Goal: Task Accomplishment & Management: Manage account settings

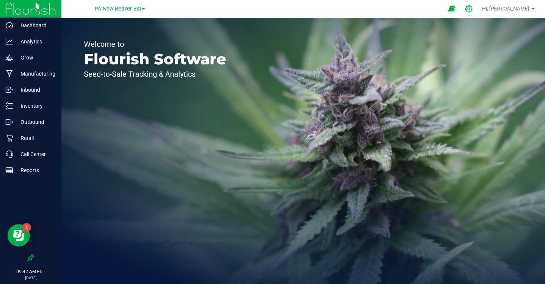
click at [472, 9] on icon at bounding box center [468, 8] width 7 height 7
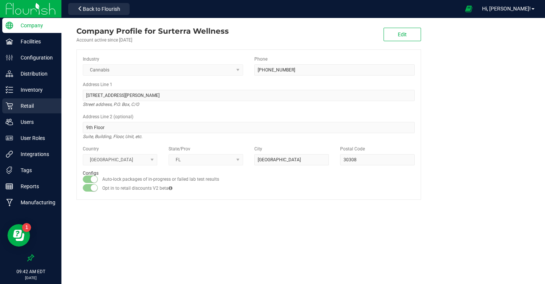
click at [32, 107] on p "Retail" at bounding box center [35, 106] width 45 height 9
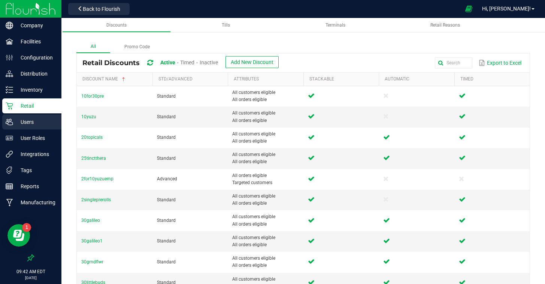
click at [28, 120] on p "Users" at bounding box center [35, 122] width 45 height 9
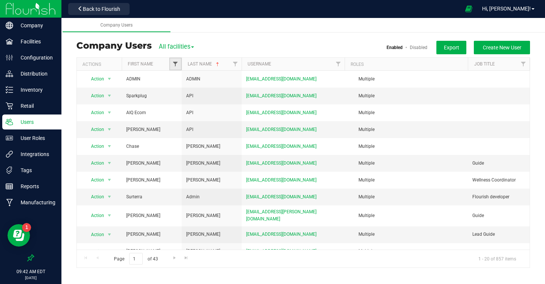
click at [178, 66] on span "Filter" at bounding box center [175, 64] width 6 height 6
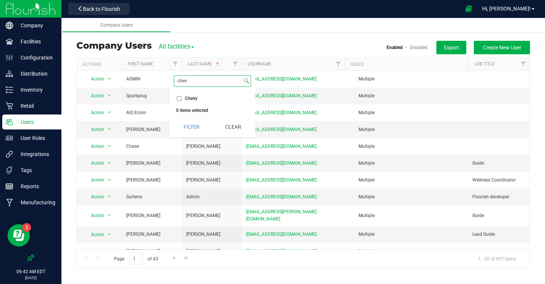
type input "chev"
click at [178, 96] on input "Chevy" at bounding box center [179, 98] width 5 height 5
checkbox input "true"
click at [185, 127] on button "Filter" at bounding box center [192, 127] width 36 height 16
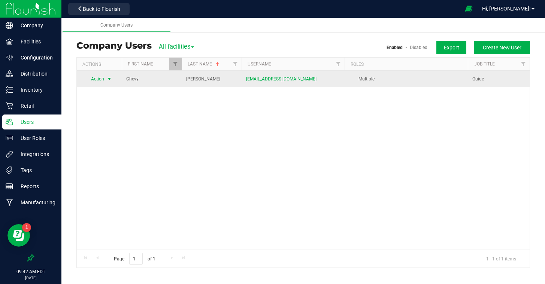
click at [102, 81] on span "Action" at bounding box center [94, 79] width 21 height 10
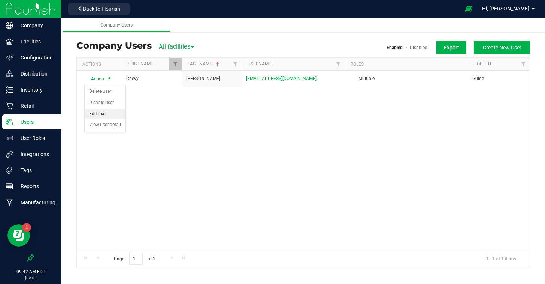
click at [102, 111] on li "Edit user" at bounding box center [105, 114] width 41 height 11
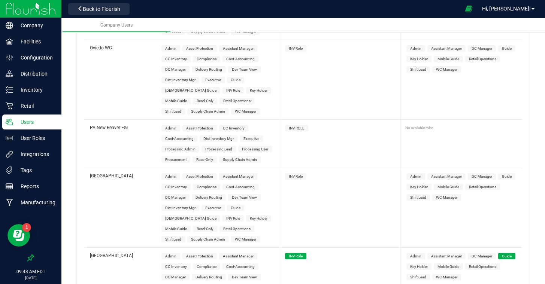
scroll to position [3288, 0]
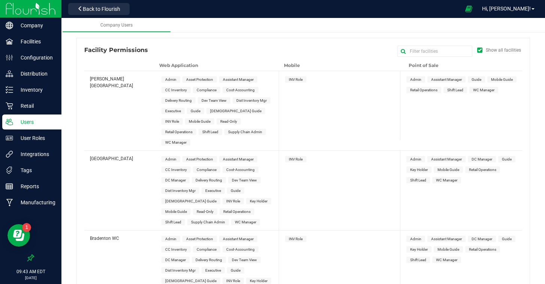
scroll to position [0, 0]
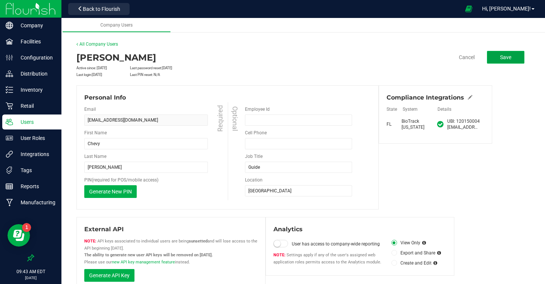
drag, startPoint x: 500, startPoint y: 55, endPoint x: 494, endPoint y: 55, distance: 6.0
click at [500, 55] on button "Save" at bounding box center [505, 57] width 37 height 13
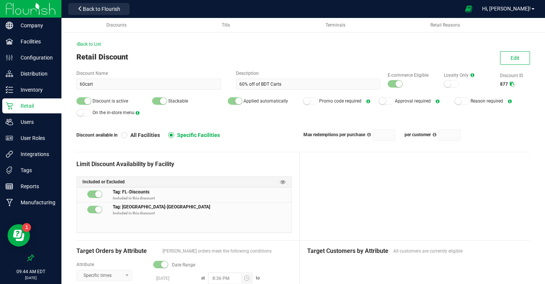
scroll to position [1, 0]
click at [99, 43] on span "Back to List" at bounding box center [88, 43] width 25 height 5
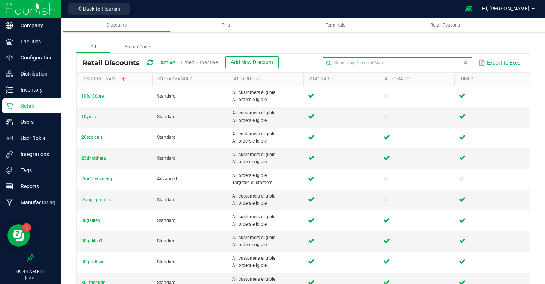
click at [449, 64] on input "text" at bounding box center [397, 62] width 149 height 11
type input "cdt"
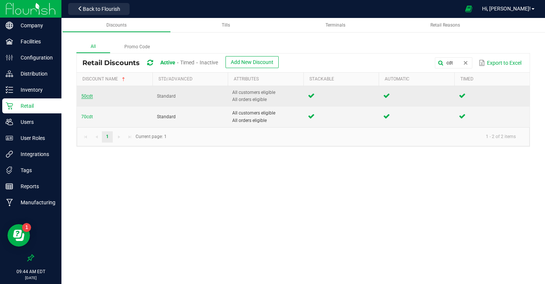
click at [89, 99] on span "50cdt" at bounding box center [87, 96] width 12 height 5
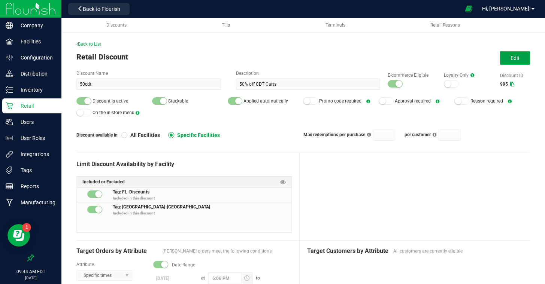
click at [517, 57] on span "Edit" at bounding box center [515, 58] width 9 height 6
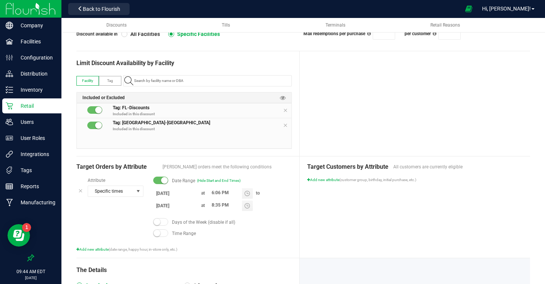
scroll to position [102, 0]
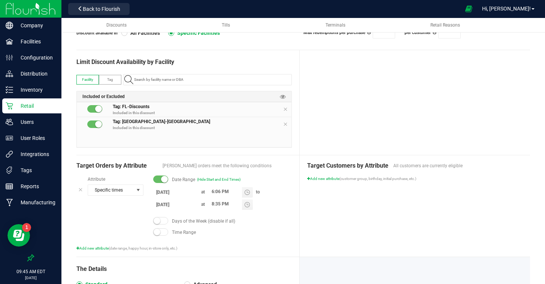
click at [164, 192] on input "8/17/2025" at bounding box center [175, 192] width 45 height 9
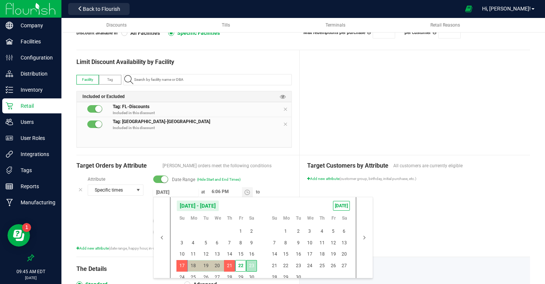
click at [251, 267] on span "23" at bounding box center [251, 266] width 11 height 12
type input "8/23/2025"
click at [251, 267] on span "23" at bounding box center [251, 266] width 11 height 12
drag, startPoint x: 300, startPoint y: 274, endPoint x: 307, endPoint y: 273, distance: 6.9
click at [301, 274] on span "30" at bounding box center [298, 278] width 11 height 12
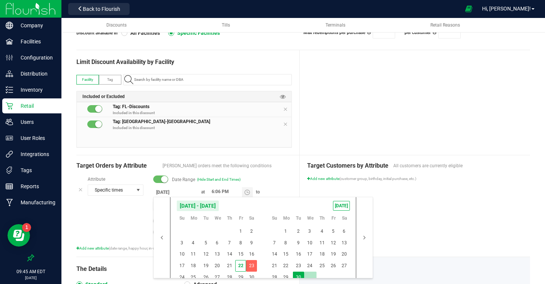
type input "9/30/2025"
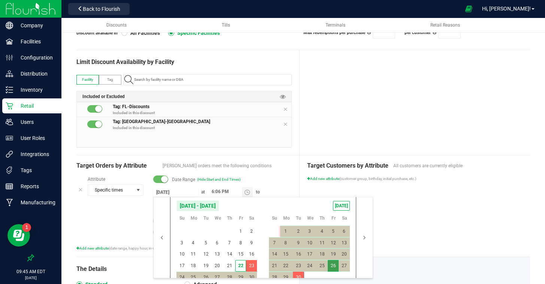
click at [419, 245] on div "Target Customers by Attribute All customers are currently eligible Add new attr…" at bounding box center [415, 206] width 230 height 102
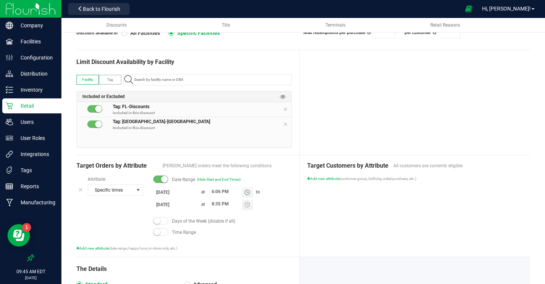
click at [212, 193] on input "6:06 PM" at bounding box center [225, 191] width 34 height 9
type input "8:36 PM"
click at [368, 239] on div "Target Customers by Attribute All customers are currently eligible Add new attr…" at bounding box center [415, 206] width 230 height 102
click at [346, 142] on div at bounding box center [415, 102] width 230 height 105
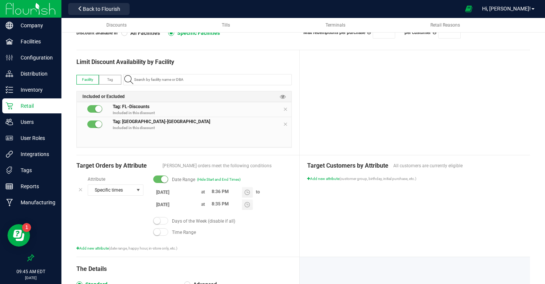
scroll to position [0, 0]
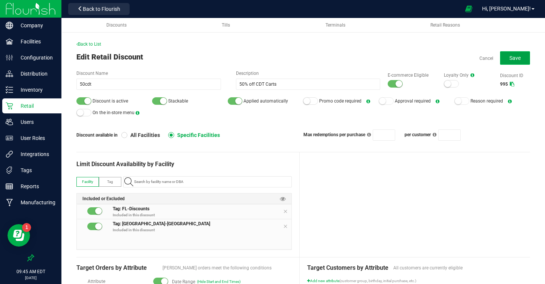
click at [511, 57] on span "Save" at bounding box center [514, 58] width 11 height 6
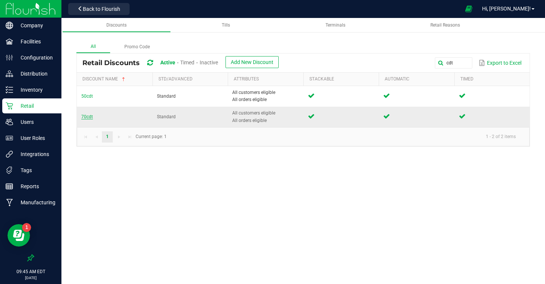
click at [84, 115] on span "70cdt" at bounding box center [87, 116] width 12 height 5
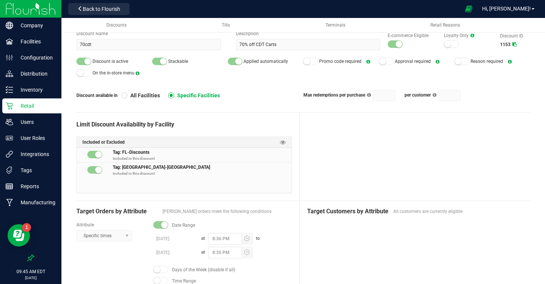
scroll to position [39, 0]
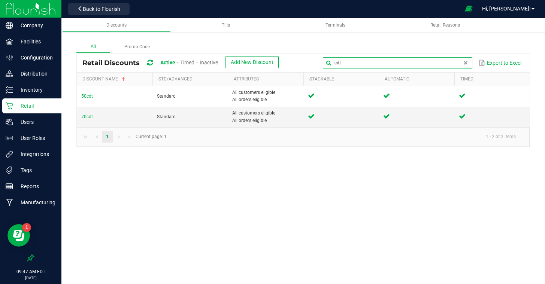
drag, startPoint x: 462, startPoint y: 65, endPoint x: 338, endPoint y: 57, distance: 123.8
click at [338, 57] on input "cdt" at bounding box center [397, 62] width 149 height 11
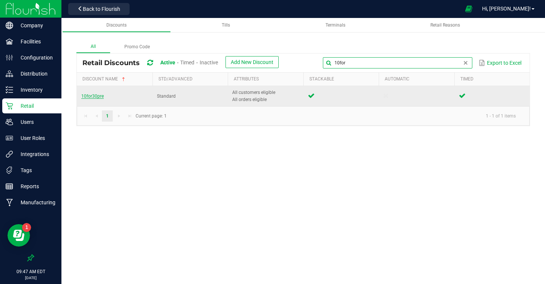
type input "10for"
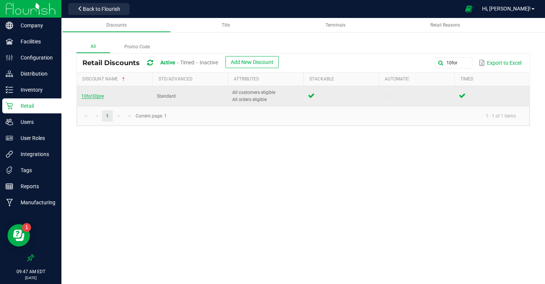
click at [97, 97] on span "10for30pre" at bounding box center [92, 96] width 22 height 5
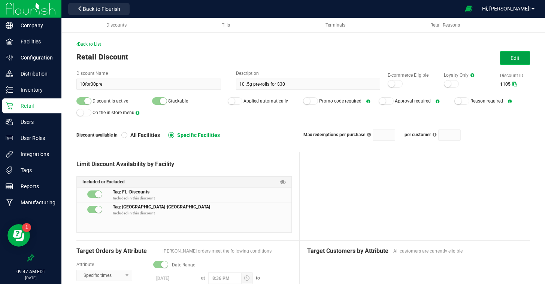
click at [511, 61] on button "Edit" at bounding box center [515, 57] width 30 height 13
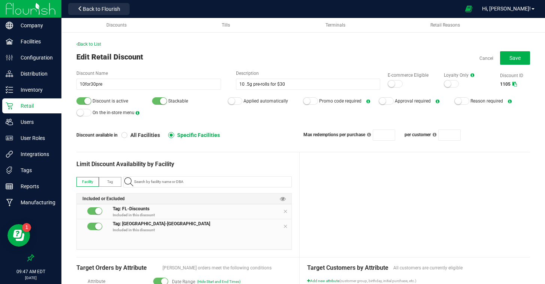
click at [86, 99] on small at bounding box center [87, 101] width 7 height 7
click at [521, 59] on button "Save" at bounding box center [515, 57] width 30 height 13
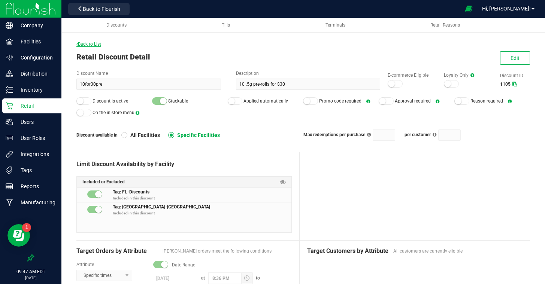
click at [83, 42] on span "Back to List" at bounding box center [88, 44] width 25 height 5
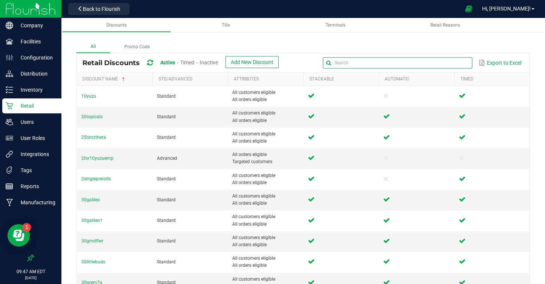
click at [463, 61] on global-search-input-ngx at bounding box center [397, 62] width 149 height 5
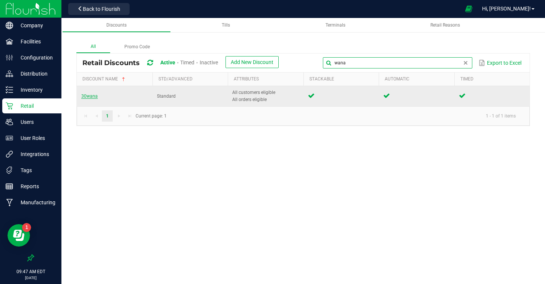
type input "wana"
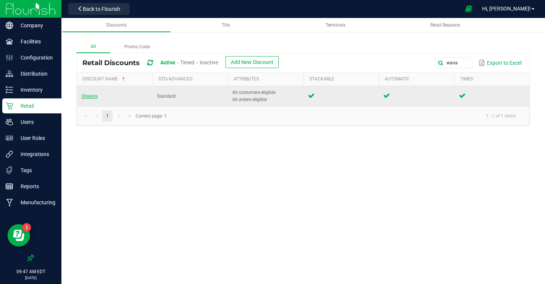
click at [90, 97] on span "30wana" at bounding box center [89, 96] width 16 height 5
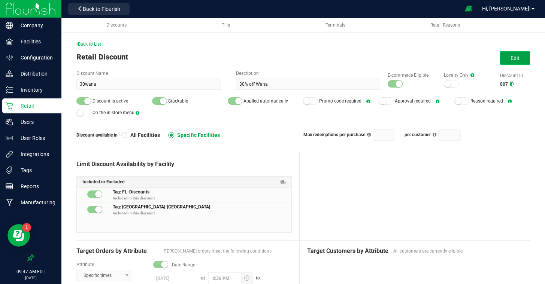
click at [505, 62] on button "Edit" at bounding box center [515, 57] width 30 height 13
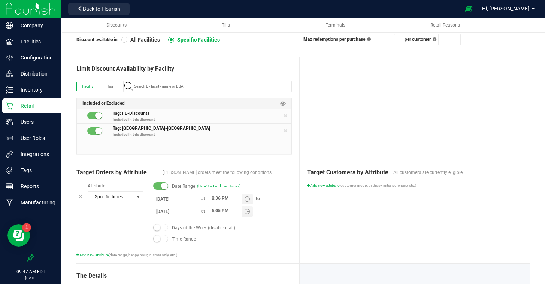
scroll to position [108, 0]
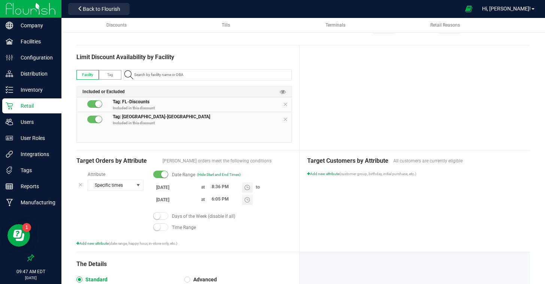
click at [179, 188] on input "8/15/2025" at bounding box center [175, 187] width 45 height 9
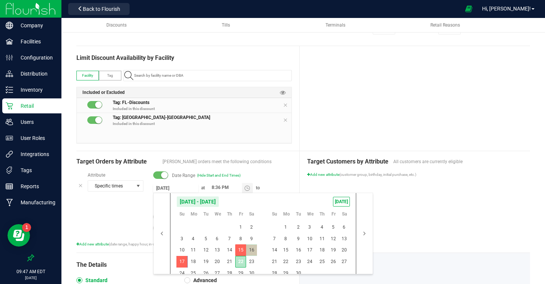
click at [238, 261] on span "22" at bounding box center [240, 262] width 11 height 12
type input "8/22/2025"
click at [238, 261] on span "22" at bounding box center [240, 262] width 11 height 12
click at [185, 271] on span "24" at bounding box center [181, 274] width 11 height 12
type input "8/24/2025"
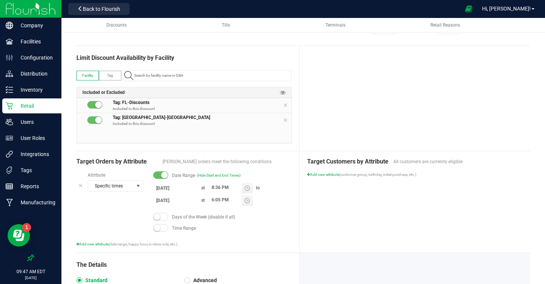
click at [488, 231] on div "Target Customers by Attribute All customers are currently eligible Add new attr…" at bounding box center [415, 202] width 230 height 102
click at [441, 226] on div "Target Customers by Attribute All customers are currently eligible Add new attr…" at bounding box center [415, 202] width 230 height 102
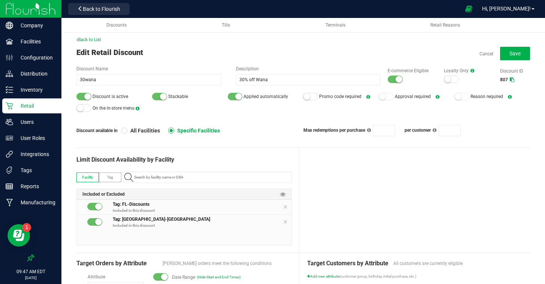
scroll to position [0, 0]
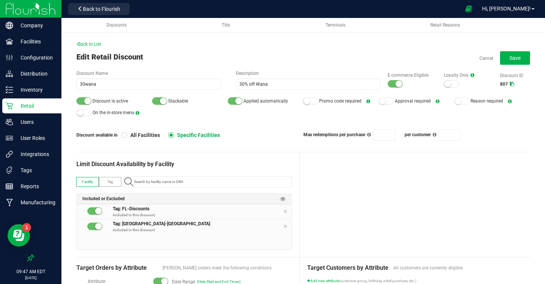
click at [499, 61] on div "Cancel Save" at bounding box center [504, 57] width 51 height 13
click at [507, 55] on button "Save" at bounding box center [515, 57] width 30 height 13
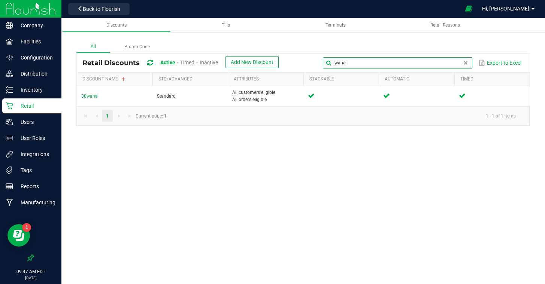
drag, startPoint x: 465, startPoint y: 66, endPoint x: 358, endPoint y: 55, distance: 107.0
click at [358, 55] on div "Retail Discounts Active Timed Inactive Add New Discount wana Export to Excel" at bounding box center [303, 63] width 453 height 19
type input "40acc"
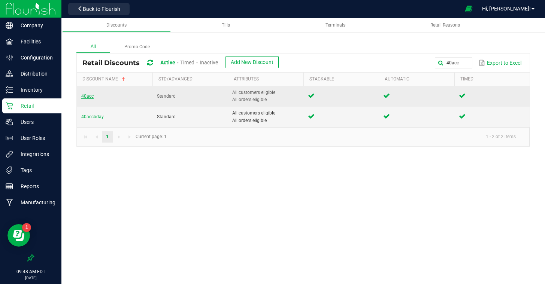
click at [85, 95] on span "40acc" at bounding box center [87, 96] width 12 height 5
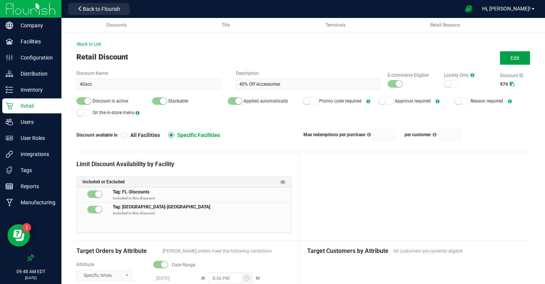
drag, startPoint x: 516, startPoint y: 61, endPoint x: 491, endPoint y: 92, distance: 39.4
click at [516, 61] on button "Edit" at bounding box center [515, 57] width 30 height 13
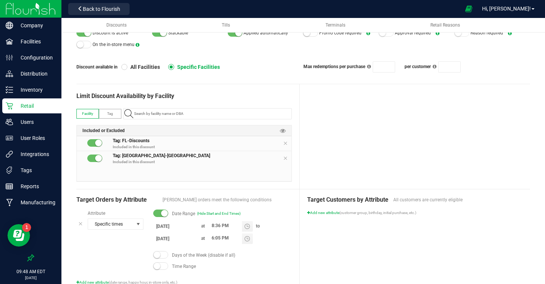
scroll to position [86, 0]
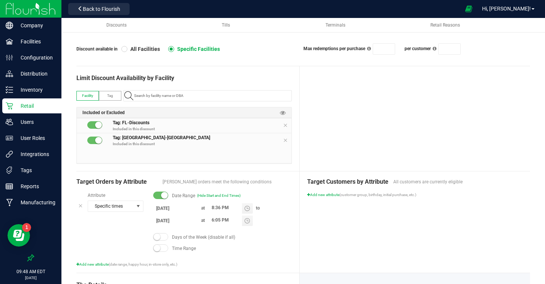
click at [171, 209] on input "8/15/2025" at bounding box center [175, 208] width 45 height 9
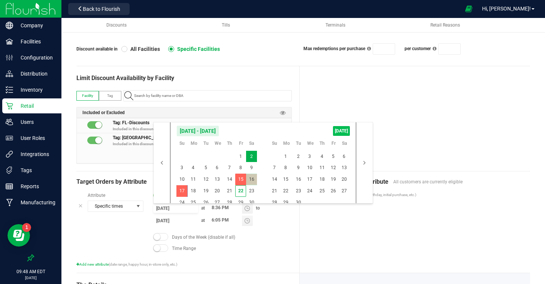
click at [338, 128] on span "TODAY" at bounding box center [341, 131] width 17 height 10
type input "8/22/2025"
click at [184, 202] on span "24" at bounding box center [181, 203] width 11 height 12
type input "8/24/2025"
click at [402, 240] on div "Target Customers by Attribute All customers are currently eligible Add new attr…" at bounding box center [415, 223] width 230 height 102
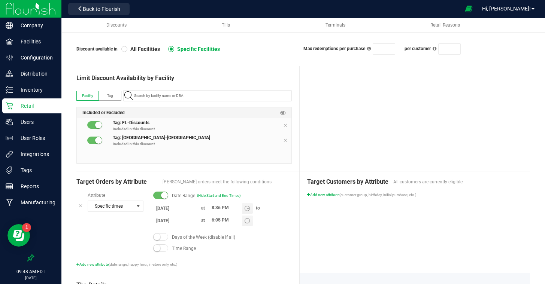
scroll to position [86, 0]
click at [446, 61] on div "Back to List Edit Retail Discount Cancel Save Discount Name 40acc Description 4…" at bounding box center [303, 201] width 454 height 493
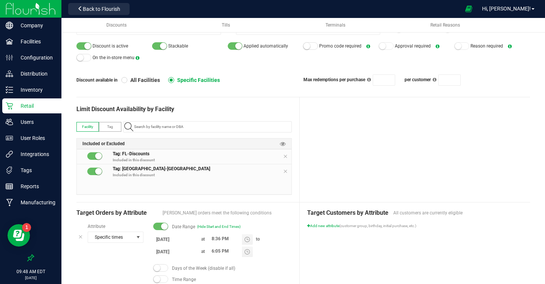
scroll to position [0, 0]
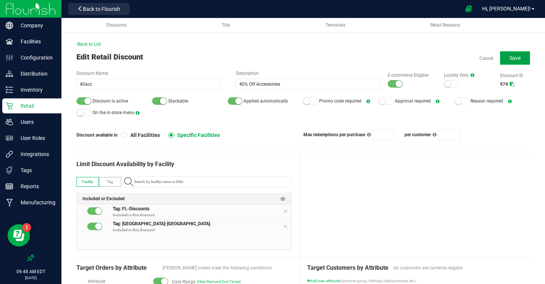
click at [509, 58] on span "Save" at bounding box center [514, 58] width 11 height 6
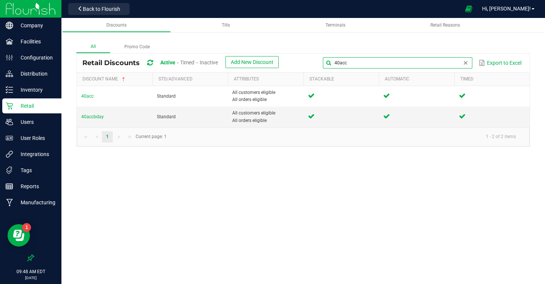
drag, startPoint x: 425, startPoint y: 64, endPoint x: 385, endPoint y: 60, distance: 40.3
click at [385, 60] on input "40acc" at bounding box center [397, 62] width 149 height 11
type input "dvape"
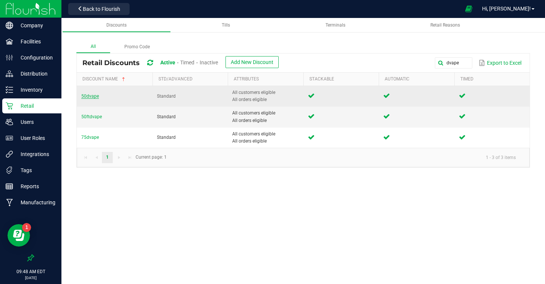
click at [87, 97] on span "50dvape" at bounding box center [90, 96] width 18 height 5
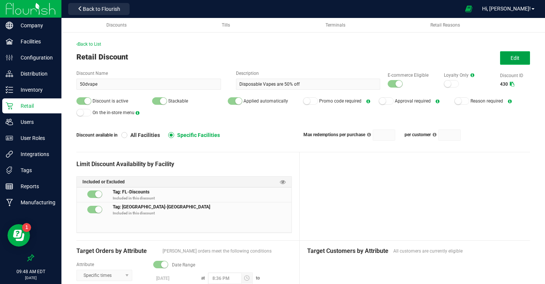
click at [510, 59] on button "Edit" at bounding box center [515, 57] width 30 height 13
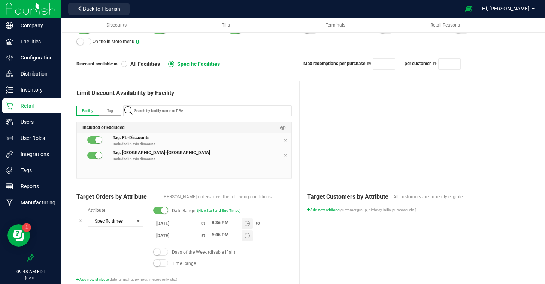
scroll to position [78, 0]
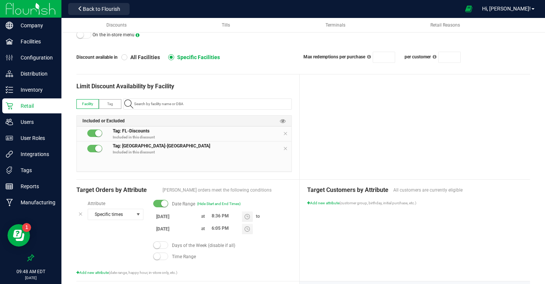
click at [173, 230] on input "9/30/2025" at bounding box center [175, 228] width 45 height 9
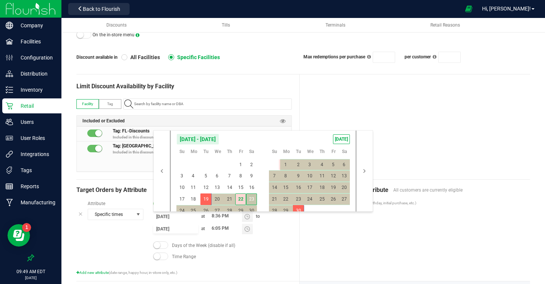
click at [251, 200] on span "23" at bounding box center [251, 200] width 11 height 12
type input "8/23/2025"
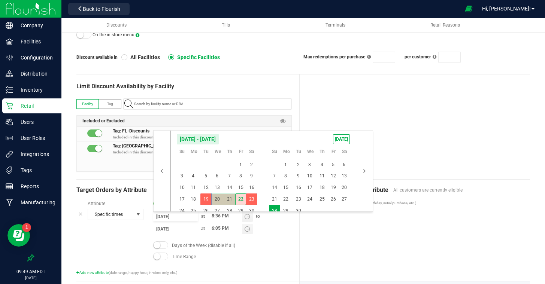
click at [410, 263] on div "Target Customers by Attribute All customers are currently eligible Add new attr…" at bounding box center [415, 231] width 230 height 102
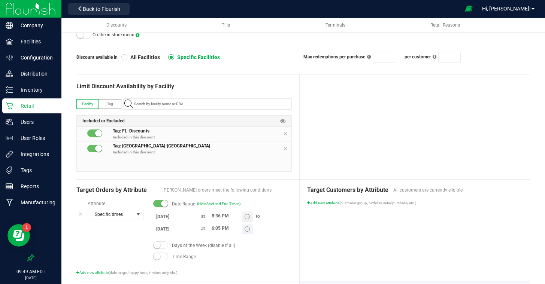
click at [213, 228] on input "6:05 PM" at bounding box center [225, 228] width 34 height 9
type input "8:35 PM"
click at [357, 247] on div "Target Customers by Attribute All customers are currently eligible Add new attr…" at bounding box center [415, 231] width 230 height 102
click at [362, 243] on div "Target Customers by Attribute All customers are currently eligible Add new attr…" at bounding box center [415, 231] width 230 height 102
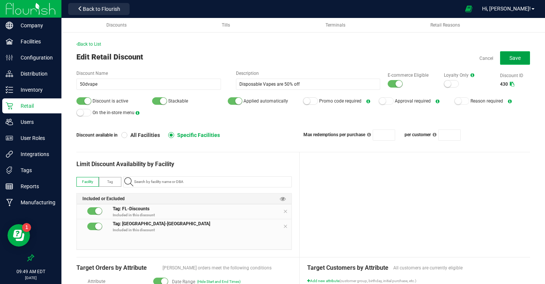
click at [508, 63] on button "Save" at bounding box center [515, 57] width 30 height 13
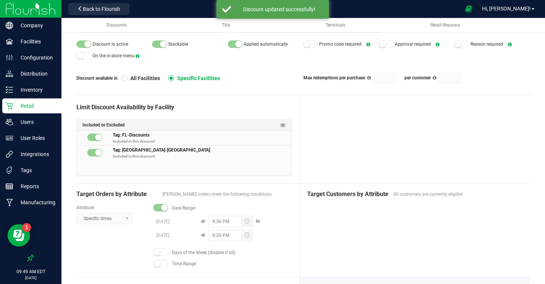
scroll to position [81, 0]
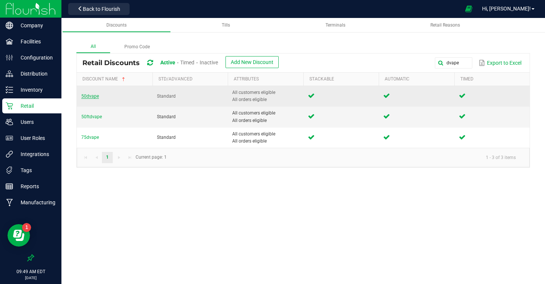
click at [87, 96] on span "50dvape" at bounding box center [90, 96] width 18 height 5
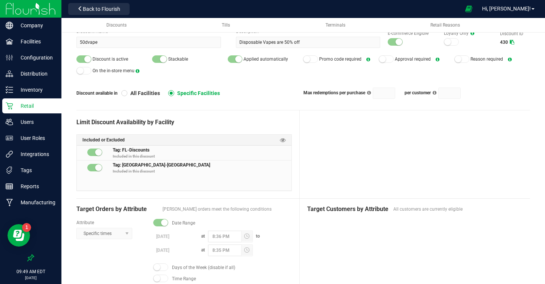
scroll to position [42, 0]
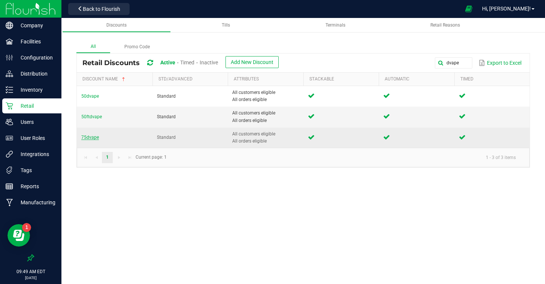
click at [93, 137] on span "75dvape" at bounding box center [90, 137] width 18 height 5
click at [90, 141] on td "75dvape" at bounding box center [115, 138] width 76 height 20
click at [90, 137] on span "75dvape" at bounding box center [90, 137] width 18 height 5
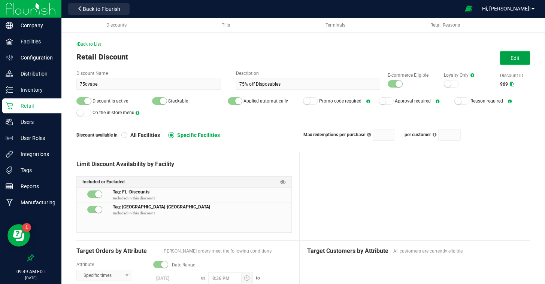
click at [511, 59] on span "Edit" at bounding box center [515, 58] width 9 height 6
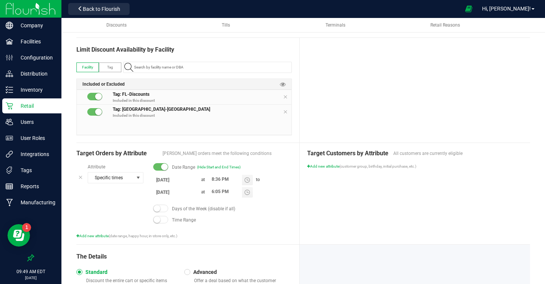
scroll to position [174, 0]
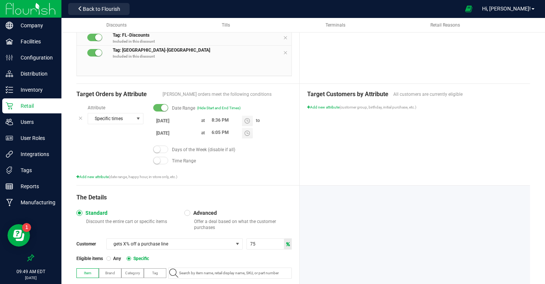
click at [161, 119] on input "8/8/2025" at bounding box center [175, 120] width 45 height 9
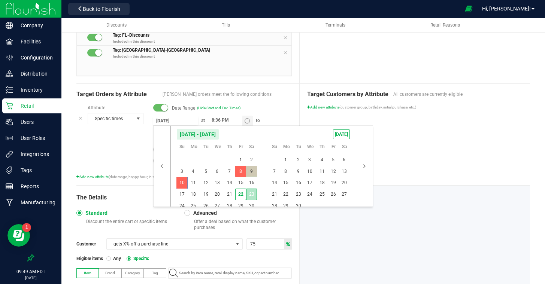
click at [249, 193] on span "23" at bounding box center [251, 195] width 11 height 12
type input "8/23/2025"
click at [249, 193] on span "23" at bounding box center [251, 195] width 11 height 12
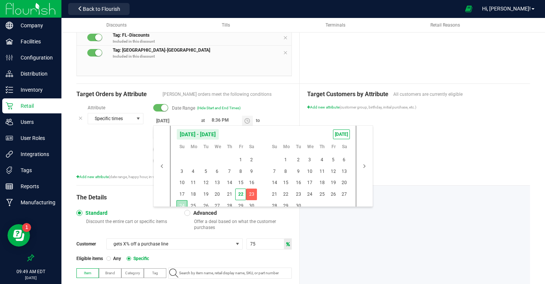
click at [178, 203] on span "24" at bounding box center [181, 206] width 11 height 12
click at [331, 238] on div at bounding box center [415, 267] width 230 height 163
click at [165, 133] on body "Company Facilities Configuration Distribution Inventory Retail Users User Roles…" at bounding box center [272, 142] width 545 height 284
drag, startPoint x: 191, startPoint y: 201, endPoint x: 232, endPoint y: 200, distance: 40.8
click at [191, 201] on span "25" at bounding box center [193, 206] width 11 height 12
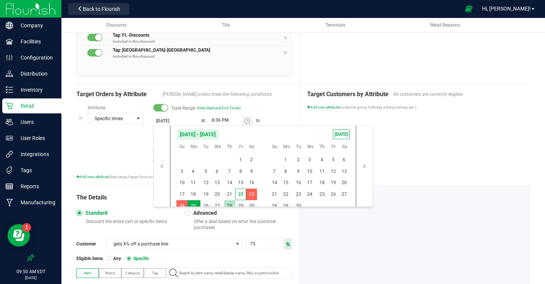
type input "8/25/2025"
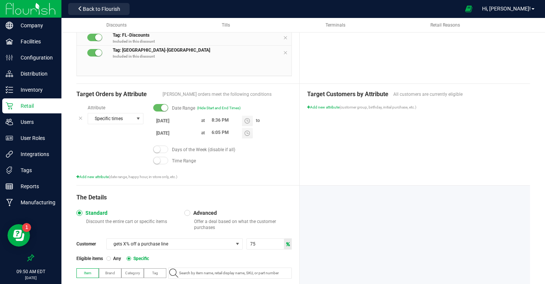
click at [473, 166] on div "Target Customers by Attribute All customers are currently eligible Add new attr…" at bounding box center [415, 135] width 230 height 102
click at [214, 133] on input "6:05 PM" at bounding box center [225, 132] width 34 height 9
type input "8:35 PM"
click at [372, 154] on div "Target Customers by Attribute All customers are currently eligible Add new attr…" at bounding box center [415, 135] width 230 height 102
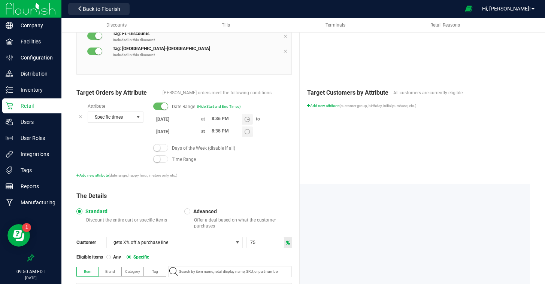
click at [396, 156] on div "Target Customers by Attribute All customers are currently eligible Add new attr…" at bounding box center [415, 133] width 230 height 102
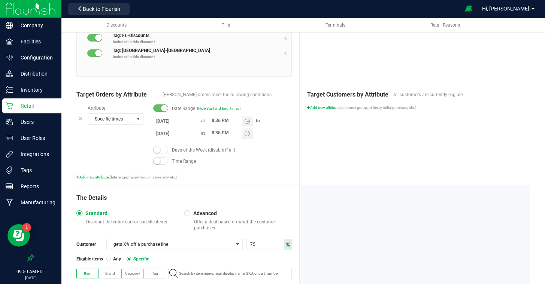
click at [396, 156] on div "Target Customers by Attribute All customers are currently eligible Add new attr…" at bounding box center [415, 135] width 230 height 102
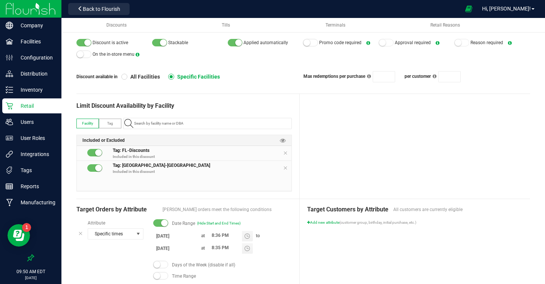
scroll to position [0, 0]
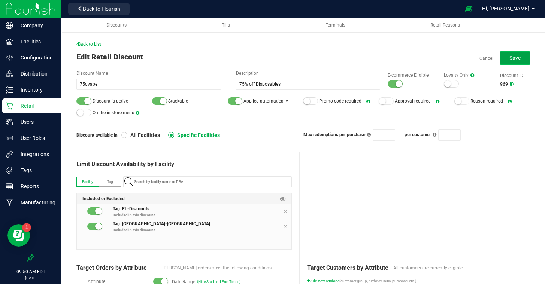
click at [513, 54] on button "Save" at bounding box center [515, 57] width 30 height 13
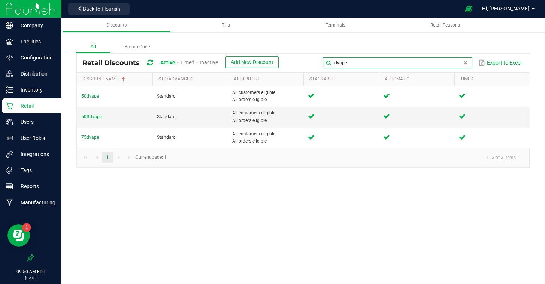
drag, startPoint x: 463, startPoint y: 62, endPoint x: 369, endPoint y: 54, distance: 94.8
click at [369, 54] on div "Retail Discounts Active Timed Inactive Add New Discount dvape Export to Excel" at bounding box center [303, 63] width 453 height 19
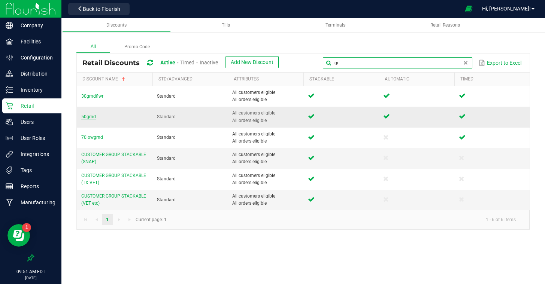
type input "gr"
click at [88, 115] on span "50grnd" at bounding box center [88, 116] width 15 height 5
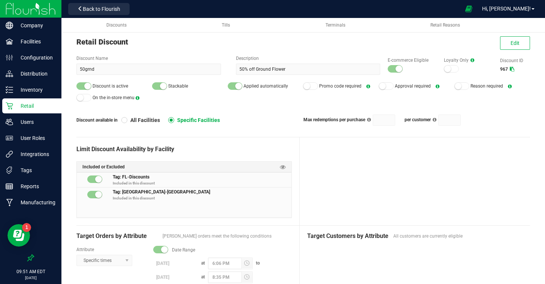
scroll to position [13, 0]
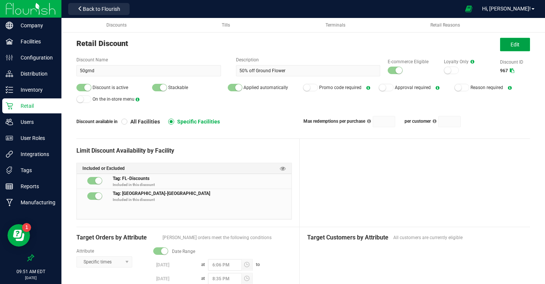
click at [519, 42] on span "Edit" at bounding box center [515, 45] width 9 height 6
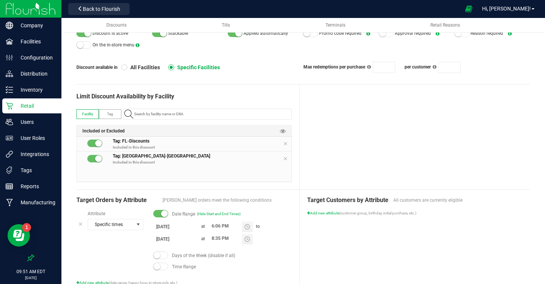
scroll to position [70, 0]
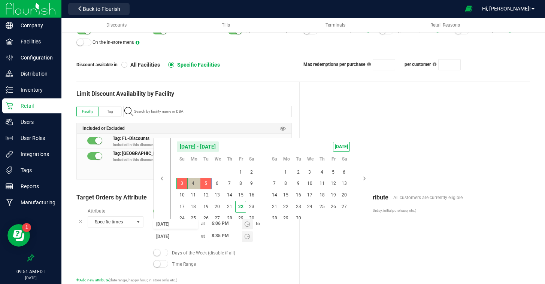
click at [177, 224] on input "8/3/2025" at bounding box center [175, 224] width 45 height 9
click at [181, 218] on span "24" at bounding box center [181, 219] width 11 height 12
type input "8/24/2025"
click at [206, 218] on span "26" at bounding box center [205, 219] width 11 height 12
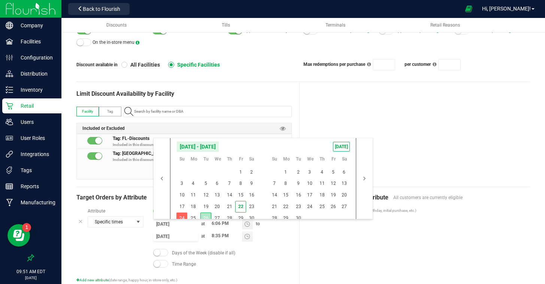
type input "8/26/2025"
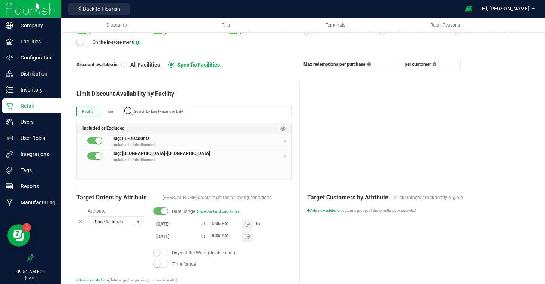
click at [335, 242] on div "Target Customers by Attribute All customers are currently eligible Add new attr…" at bounding box center [415, 238] width 230 height 102
click at [367, 239] on div "Target Customers by Attribute All customers are currently eligible Add new attr…" at bounding box center [415, 238] width 230 height 102
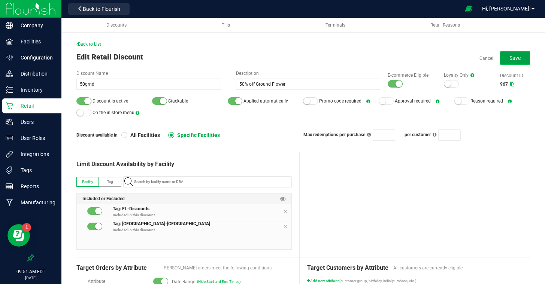
click at [509, 53] on button "Save" at bounding box center [515, 57] width 30 height 13
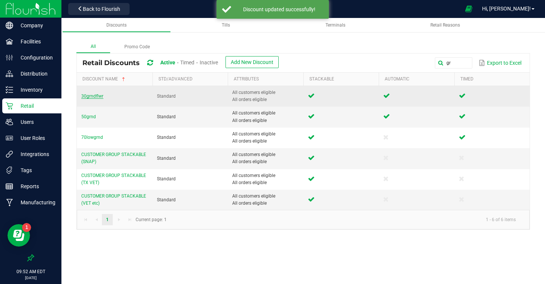
click at [95, 96] on span "30grndflwr" at bounding box center [92, 96] width 22 height 5
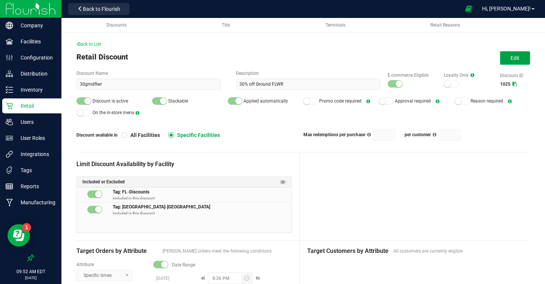
click at [508, 55] on button "Edit" at bounding box center [515, 57] width 30 height 13
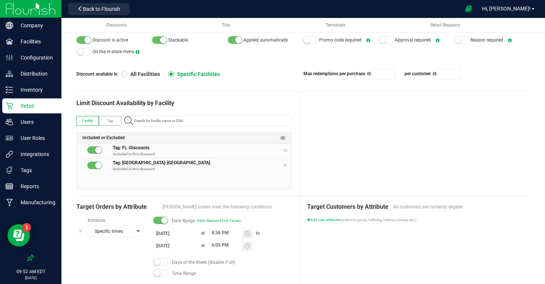
scroll to position [81, 0]
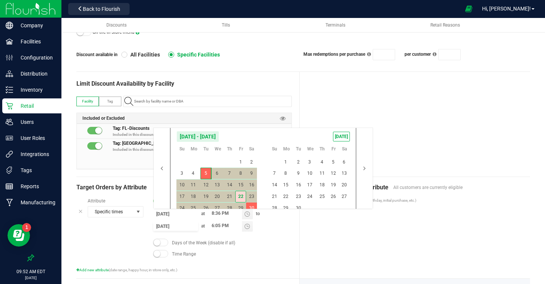
click at [170, 226] on input "8/30/2025" at bounding box center [175, 226] width 45 height 9
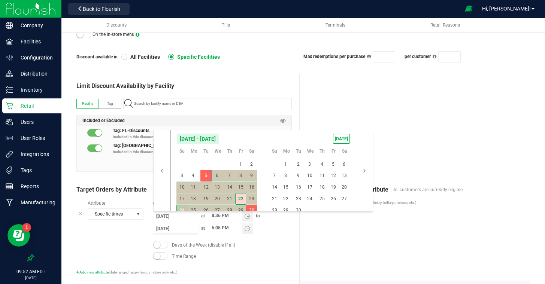
click at [185, 209] on span "24" at bounding box center [181, 211] width 11 height 12
type input "8/24/2025"
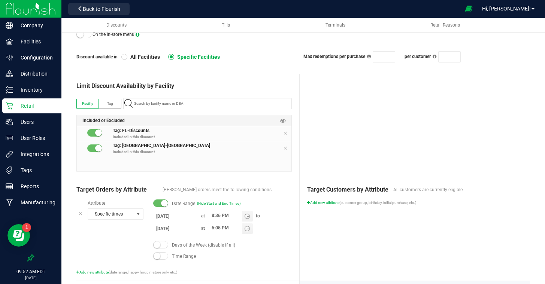
click at [364, 233] on div "Target Customers by Attribute All customers are currently eligible Add new attr…" at bounding box center [415, 230] width 230 height 102
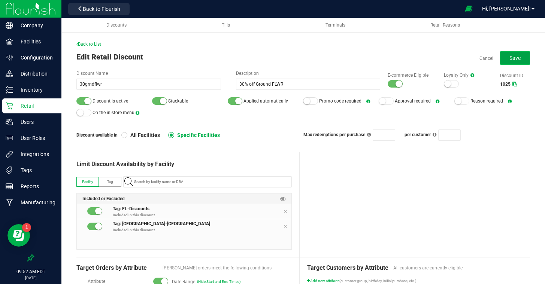
click at [516, 52] on button "Save" at bounding box center [515, 57] width 30 height 13
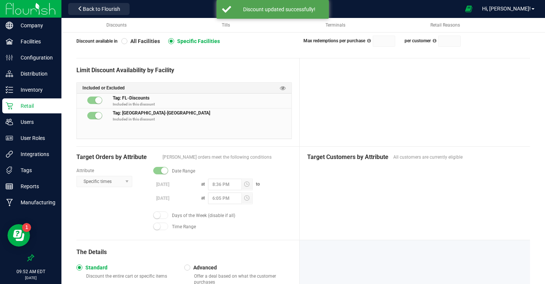
scroll to position [95, 0]
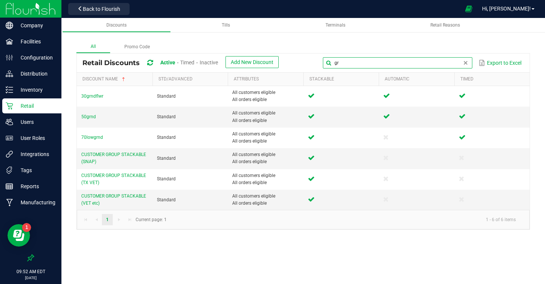
drag, startPoint x: 457, startPoint y: 65, endPoint x: 397, endPoint y: 59, distance: 60.2
click at [397, 59] on input "gr" at bounding box center [397, 62] width 149 height 11
type input "cart"
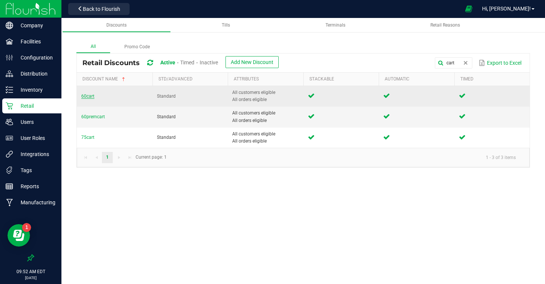
click at [87, 95] on span "60cart" at bounding box center [87, 96] width 13 height 5
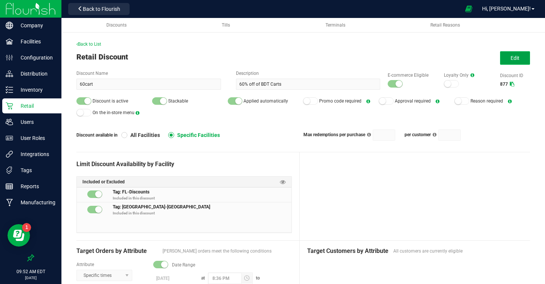
click at [519, 59] on span "Edit" at bounding box center [515, 58] width 9 height 6
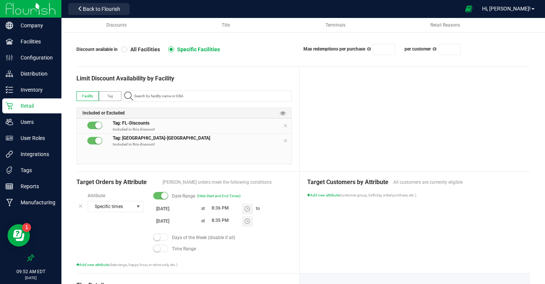
scroll to position [87, 0]
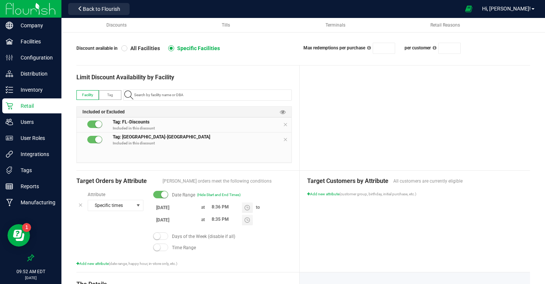
click at [174, 219] on input "9/30/2025" at bounding box center [175, 219] width 45 height 9
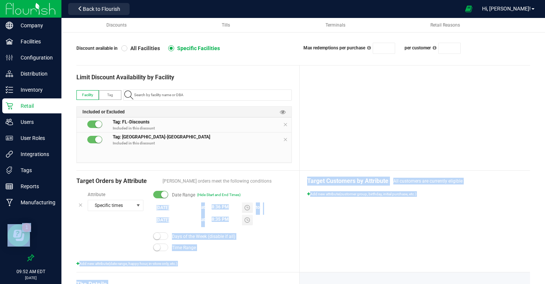
click at [324, 237] on div "Target Customers by Attribute All customers are currently eligible Add new attr…" at bounding box center [415, 222] width 230 height 102
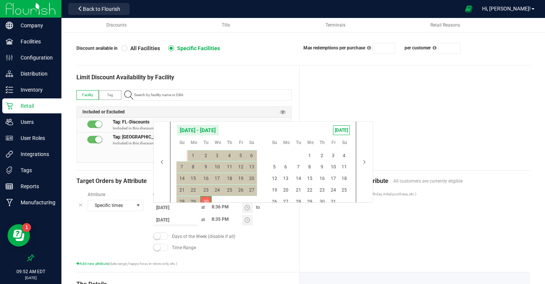
click at [172, 219] on input "9/30/2025" at bounding box center [175, 219] width 45 height 9
click at [161, 161] on button "button" at bounding box center [162, 162] width 16 height 81
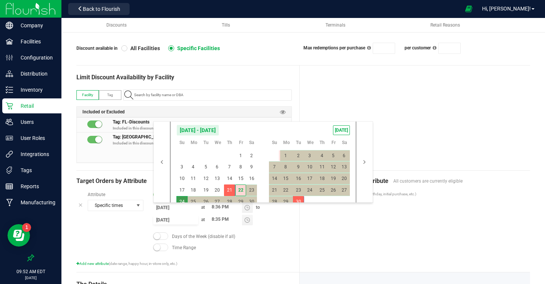
drag, startPoint x: 180, startPoint y: 200, endPoint x: 261, endPoint y: 215, distance: 82.2
click at [181, 201] on span "24" at bounding box center [181, 202] width 11 height 12
type input "8/24/2025"
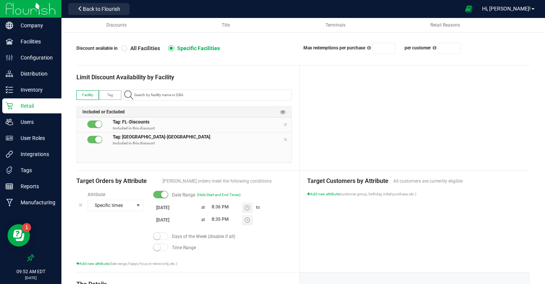
click at [402, 233] on div "Target Customers by Attribute All customers are currently eligible Add new attr…" at bounding box center [415, 222] width 230 height 102
click at [401, 232] on div "Target Customers by Attribute All customers are currently eligible Add new attr…" at bounding box center [415, 222] width 230 height 102
click at [419, 126] on div at bounding box center [415, 118] width 230 height 105
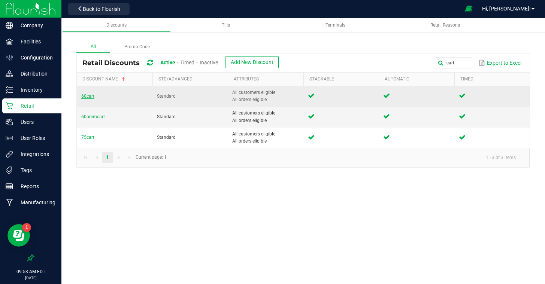
click at [90, 96] on span "60cart" at bounding box center [87, 96] width 13 height 5
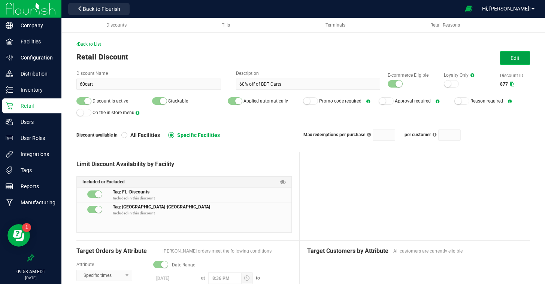
click at [509, 61] on button "Edit" at bounding box center [515, 57] width 30 height 13
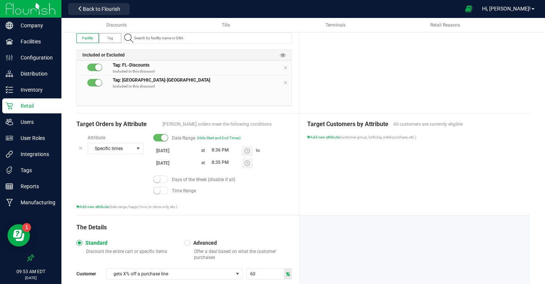
scroll to position [145, 0]
click at [162, 165] on body "Company Facilities Configuration Distribution Inventory Retail Users User Roles…" at bounding box center [272, 142] width 545 height 284
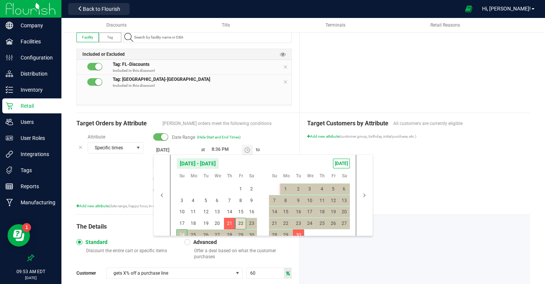
click at [179, 232] on span "24" at bounding box center [181, 236] width 11 height 12
type input "8/24/2025"
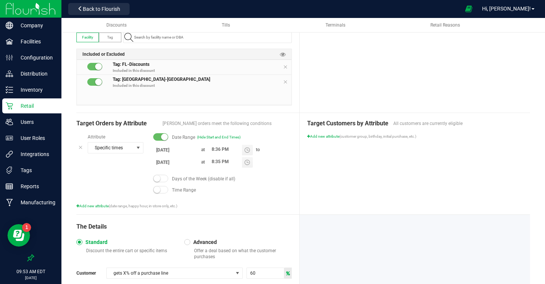
click at [415, 205] on div "Target Customers by Attribute All customers are currently eligible Add new attr…" at bounding box center [415, 164] width 230 height 102
click at [212, 162] on input "8:35 PM" at bounding box center [225, 161] width 34 height 9
type input "6:05 PM"
click at [354, 179] on div "Target Customers by Attribute All customers are currently eligible Add new attr…" at bounding box center [415, 164] width 230 height 102
click at [401, 73] on div at bounding box center [415, 60] width 230 height 105
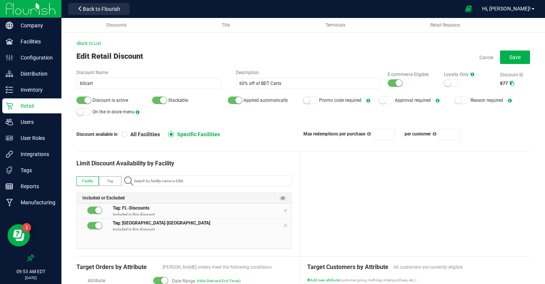
scroll to position [0, 0]
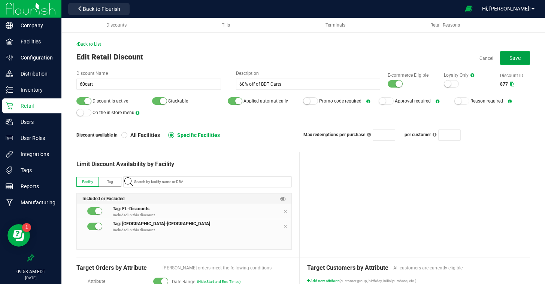
drag, startPoint x: 505, startPoint y: 60, endPoint x: 501, endPoint y: 70, distance: 11.5
click at [504, 60] on button "Save" at bounding box center [515, 57] width 30 height 13
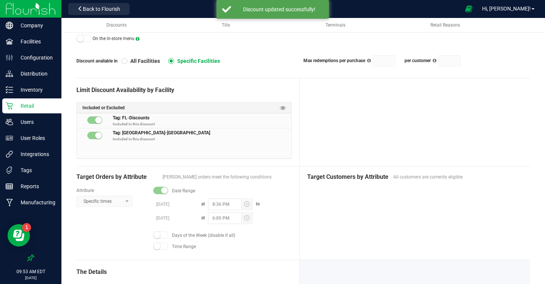
scroll to position [74, 0]
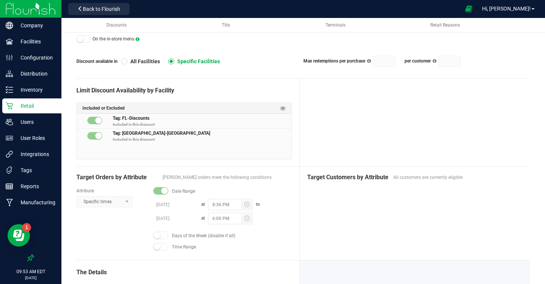
click at [367, 162] on div at bounding box center [415, 123] width 230 height 88
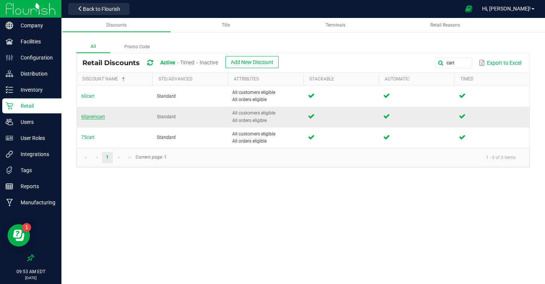
click at [94, 118] on span "60premcart" at bounding box center [93, 116] width 24 height 5
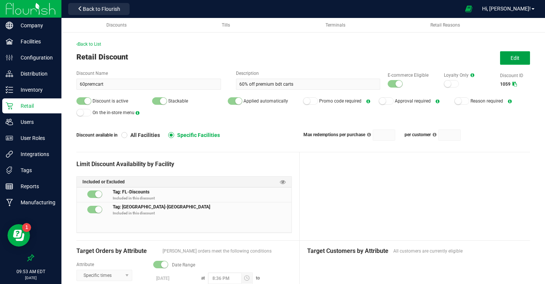
drag, startPoint x: 506, startPoint y: 61, endPoint x: 495, endPoint y: 75, distance: 17.8
click at [506, 61] on button "Edit" at bounding box center [515, 57] width 30 height 13
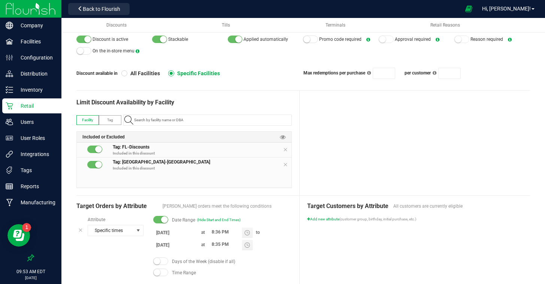
scroll to position [72, 0]
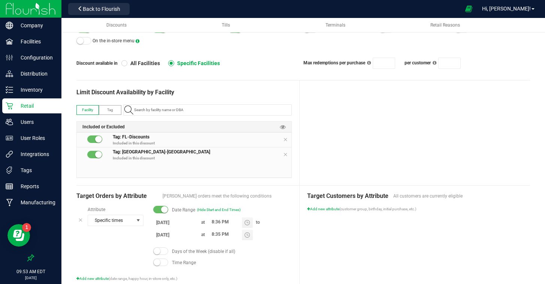
click at [161, 225] on input "8/19/2025" at bounding box center [175, 222] width 45 height 9
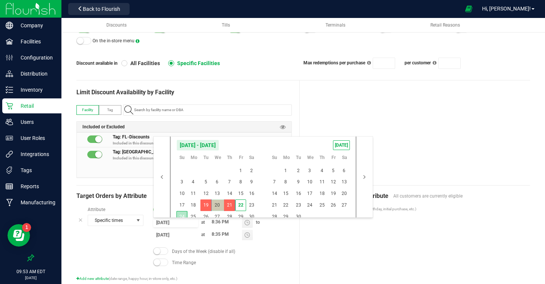
click at [184, 212] on span "24" at bounding box center [181, 217] width 11 height 12
type input "8/24/2025"
drag, startPoint x: 203, startPoint y: 214, endPoint x: 321, endPoint y: 230, distance: 119.1
click at [203, 214] on span "26" at bounding box center [205, 217] width 11 height 12
type input "8/26/2025"
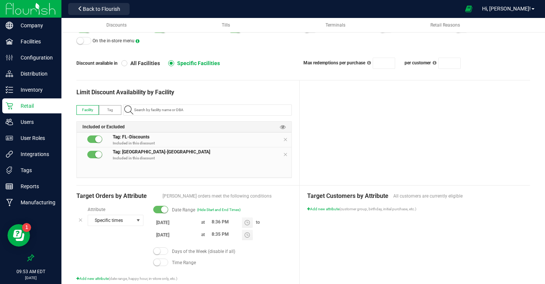
click at [378, 236] on div "Target Customers by Attribute All customers are currently eligible Add new attr…" at bounding box center [415, 237] width 230 height 102
click at [214, 223] on input "8:36 PM" at bounding box center [225, 222] width 34 height 9
type input "6:06 PM"
click at [410, 238] on div "Target Customers by Attribute All customers are currently eligible Add new attr…" at bounding box center [415, 237] width 230 height 102
click at [433, 125] on div at bounding box center [415, 133] width 230 height 105
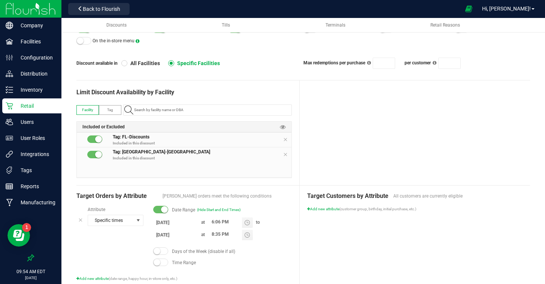
click at [433, 125] on div at bounding box center [415, 133] width 230 height 105
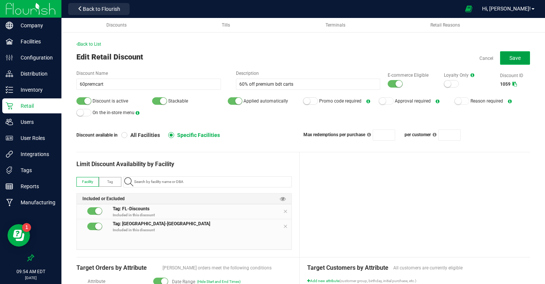
click at [511, 60] on span "Save" at bounding box center [514, 58] width 11 height 6
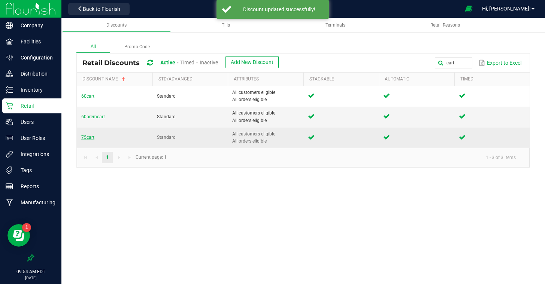
click at [85, 137] on span "75cart" at bounding box center [87, 137] width 13 height 5
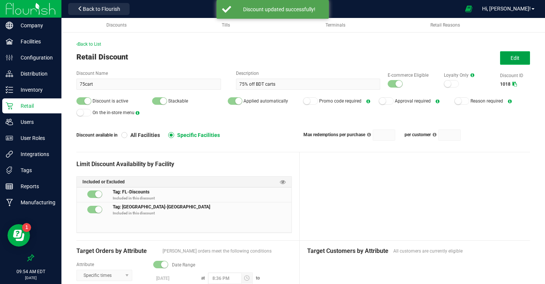
click at [506, 57] on button "Edit" at bounding box center [515, 57] width 30 height 13
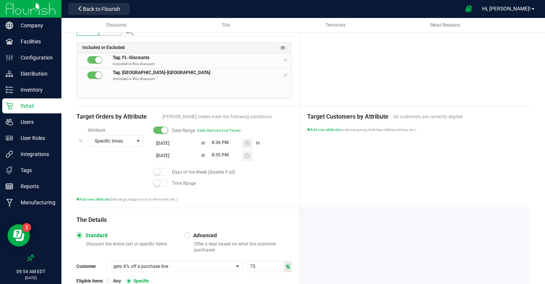
scroll to position [161, 0]
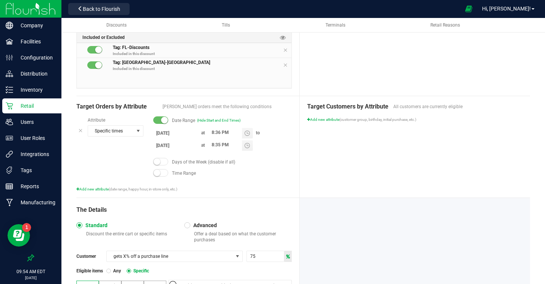
click at [172, 134] on input "8/19/2025" at bounding box center [175, 132] width 45 height 9
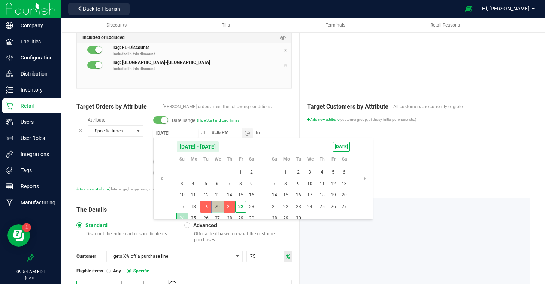
click at [185, 216] on span "24" at bounding box center [181, 219] width 11 height 12
type input "8/24/2025"
click at [205, 217] on span "26" at bounding box center [205, 219] width 11 height 12
type input "8/26/2025"
click at [433, 196] on div "Target Customers by Attribute All customers are currently eligible Add new attr…" at bounding box center [415, 147] width 230 height 102
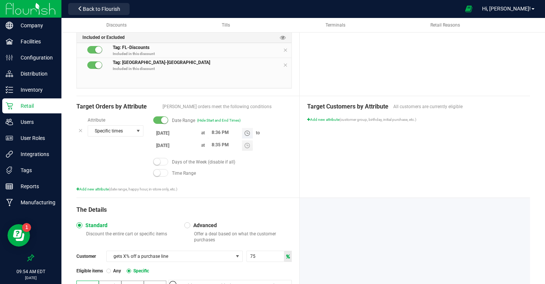
click at [214, 133] on input "8:36 PM" at bounding box center [225, 132] width 34 height 9
type input "6:06 PM"
click at [387, 142] on div "Target Customers by Attribute All customers are currently eligible Add new attr…" at bounding box center [415, 147] width 230 height 102
click at [391, 65] on div at bounding box center [415, 43] width 230 height 105
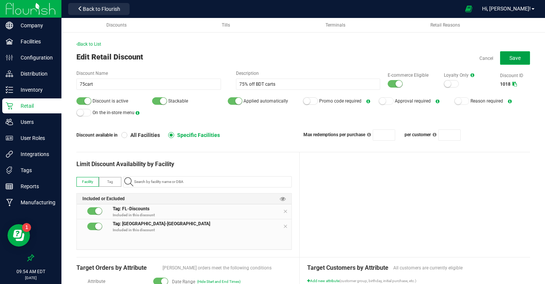
click at [521, 54] on button "Save" at bounding box center [515, 57] width 30 height 13
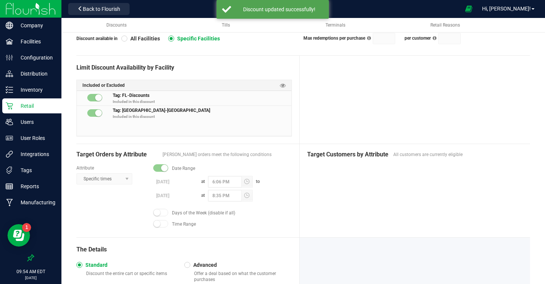
scroll to position [101, 0]
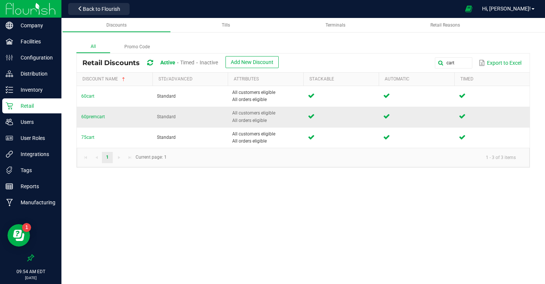
click at [89, 114] on td "60premcart" at bounding box center [115, 117] width 76 height 21
click at [90, 116] on span "60premcart" at bounding box center [93, 116] width 24 height 5
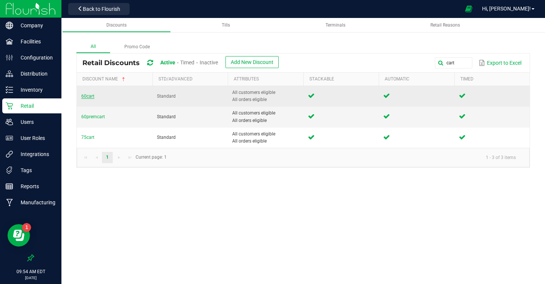
click at [85, 94] on span "60cart" at bounding box center [87, 96] width 13 height 5
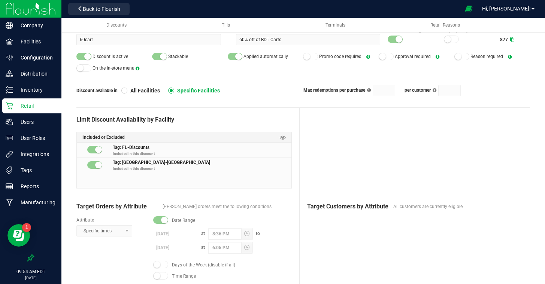
scroll to position [44, 0]
click at [376, 164] on div at bounding box center [415, 153] width 230 height 88
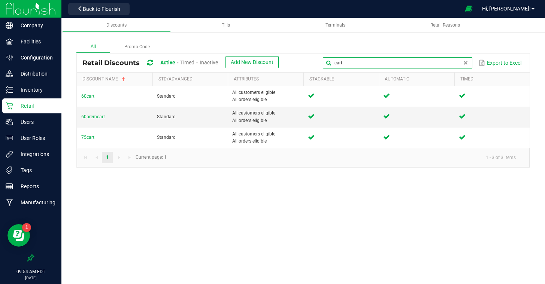
drag, startPoint x: 463, startPoint y: 66, endPoint x: 332, endPoint y: 51, distance: 132.0
click at [332, 51] on div "All Promo Code Retail Discounts Active Timed Inactive Add New Discount cart Exp…" at bounding box center [303, 104] width 454 height 127
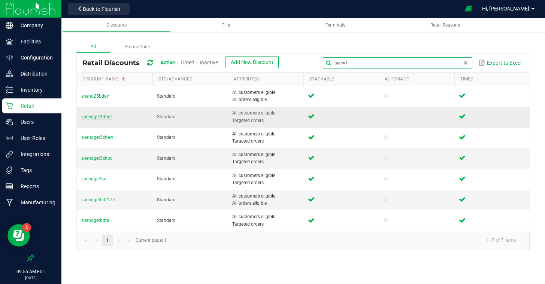
type input "spend"
click at [105, 115] on span "spendget10bdt" at bounding box center [96, 116] width 31 height 5
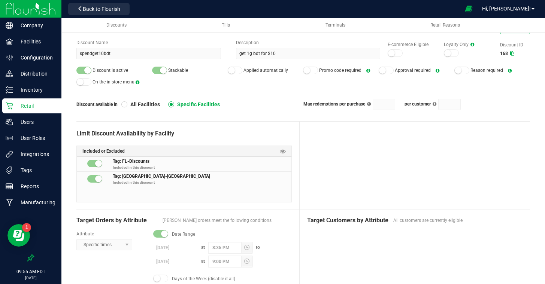
scroll to position [31, 0]
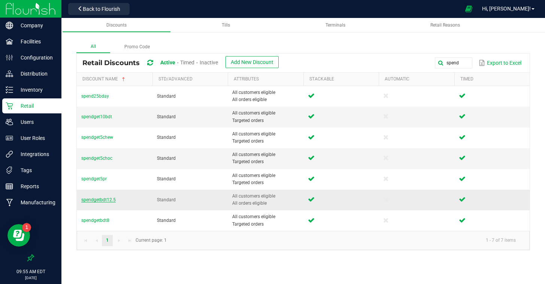
click at [103, 201] on span "spendgetbdt12.5" at bounding box center [98, 199] width 34 height 5
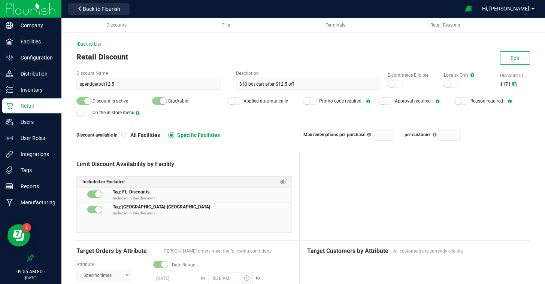
click at [516, 50] on div "Back to List Retail Discount Edit Discount Name spendgetbdt12.5 Description $10…" at bounding box center [303, 234] width 454 height 387
click at [515, 54] on button "Edit" at bounding box center [515, 57] width 30 height 13
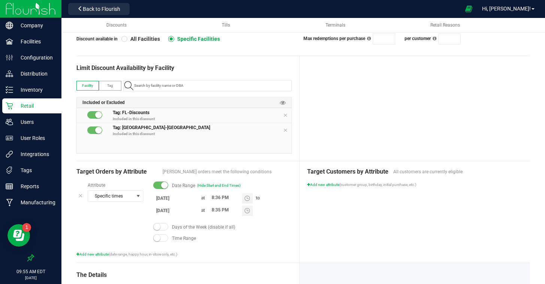
scroll to position [114, 0]
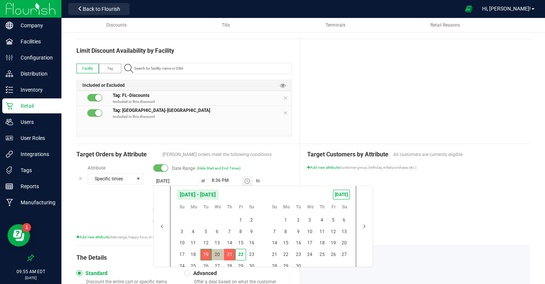
click at [162, 180] on input "8/19/2025" at bounding box center [175, 180] width 45 height 9
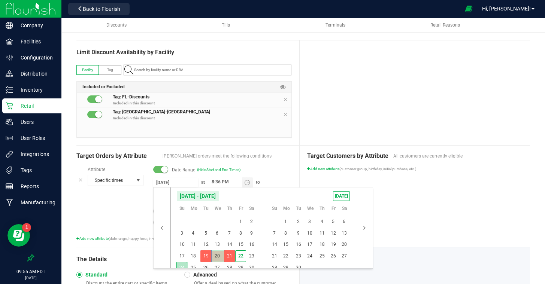
click at [181, 267] on span "24" at bounding box center [181, 268] width 11 height 12
type input "8/24/2025"
click at [204, 268] on span "26" at bounding box center [205, 268] width 11 height 12
type input "8/26/2025"
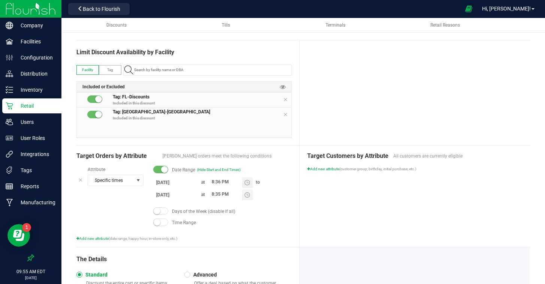
click at [421, 219] on div "Target Customers by Attribute All customers are currently eligible Add new attr…" at bounding box center [415, 197] width 230 height 102
click at [213, 180] on input "8:36 PM" at bounding box center [225, 182] width 34 height 9
type input "6:06 PM"
click at [354, 214] on div "Target Customers by Attribute All customers are currently eligible Add new attr…" at bounding box center [415, 197] width 230 height 102
click at [381, 127] on div at bounding box center [415, 92] width 230 height 105
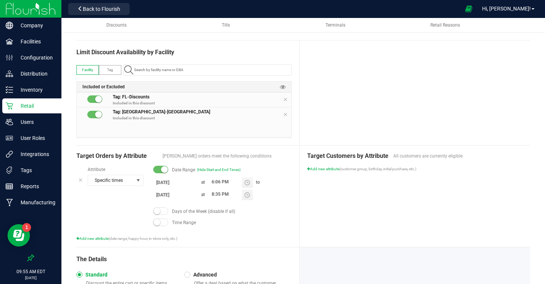
scroll to position [0, 0]
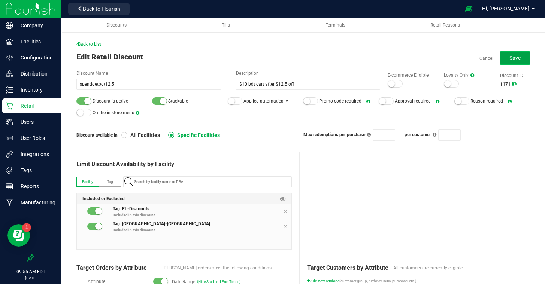
click at [512, 57] on span "Save" at bounding box center [514, 58] width 11 height 6
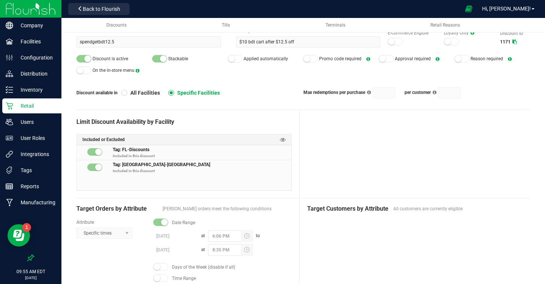
scroll to position [48, 0]
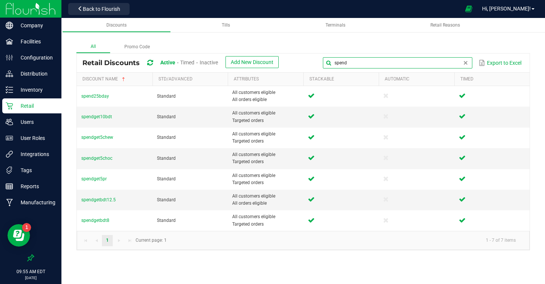
drag, startPoint x: 465, startPoint y: 63, endPoint x: 288, endPoint y: 51, distance: 176.8
click at [288, 51] on div "All Promo Code Retail Discounts Active Timed Inactive Add New Discount spend Ex…" at bounding box center [303, 146] width 454 height 210
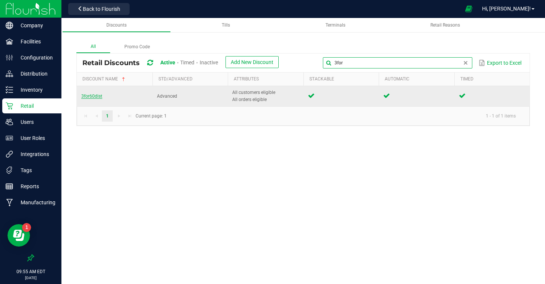
type input "3for"
click at [85, 94] on span "3for60dist" at bounding box center [91, 96] width 21 height 5
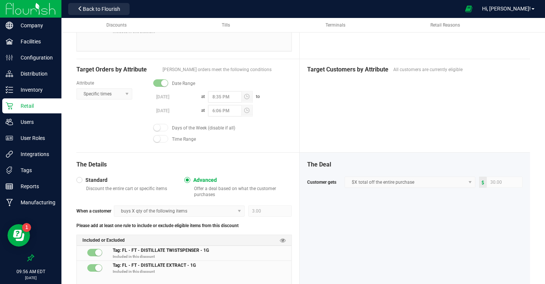
scroll to position [185, 0]
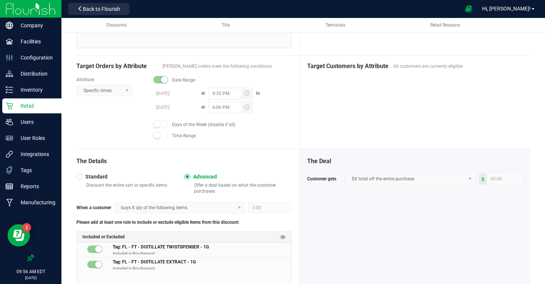
drag, startPoint x: 456, startPoint y: 135, endPoint x: 461, endPoint y: 139, distance: 6.9
click at [456, 135] on div "Target Customers by Attribute All customers are currently eligible" at bounding box center [415, 102] width 230 height 93
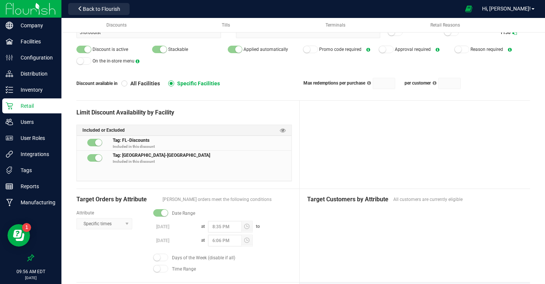
scroll to position [0, 0]
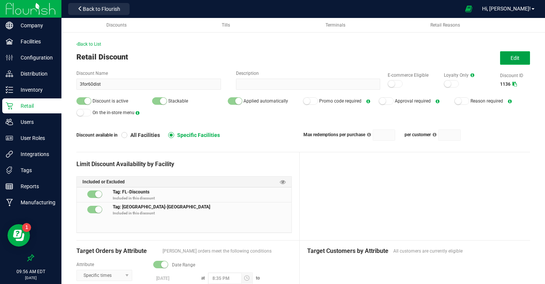
click at [510, 61] on button "Edit" at bounding box center [515, 57] width 30 height 13
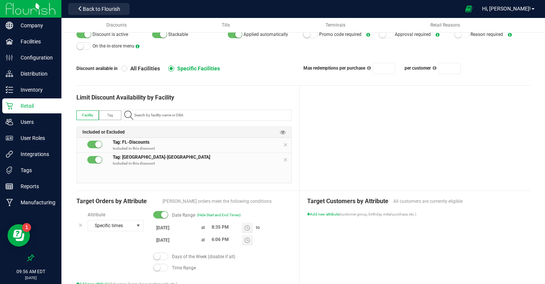
scroll to position [71, 0]
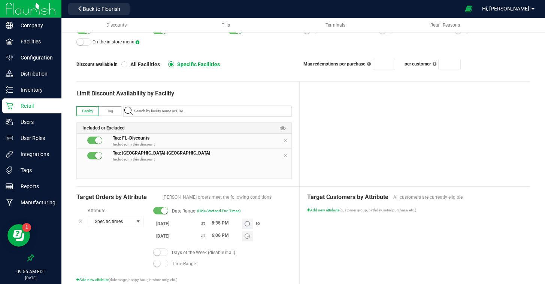
click at [213, 223] on input "8:35 PM" at bounding box center [225, 223] width 34 height 9
type input "6:05 PM"
click at [213, 236] on input "6:06 PM" at bounding box center [225, 235] width 34 height 9
type input "8:36 PM"
click at [384, 235] on div "Target Customers by Attribute All customers are currently eligible Add new attr…" at bounding box center [415, 238] width 230 height 102
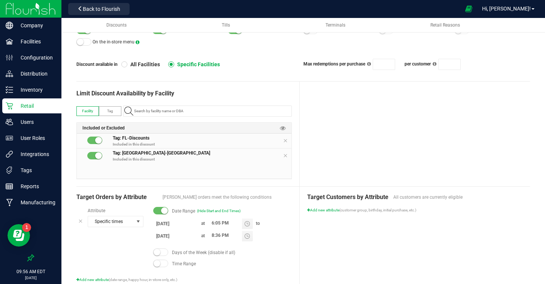
click at [390, 126] on div at bounding box center [415, 134] width 230 height 105
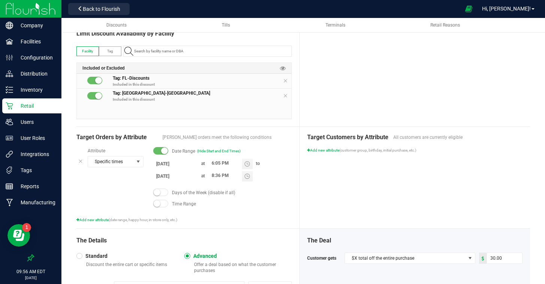
scroll to position [181, 0]
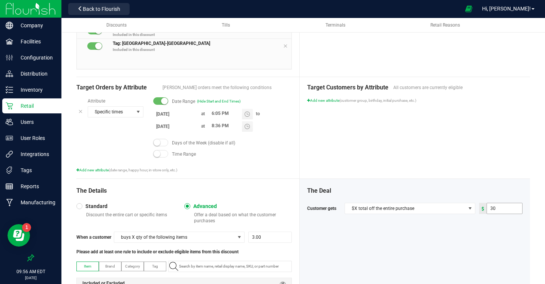
click at [494, 207] on input "30" at bounding box center [504, 208] width 35 height 10
type input "3"
type input "40.00"
click at [475, 166] on div "Target Customers by Attribute All customers are currently eligible Add new attr…" at bounding box center [415, 128] width 230 height 102
click at [466, 163] on div "Target Customers by Attribute All customers are currently eligible Add new attr…" at bounding box center [415, 128] width 230 height 102
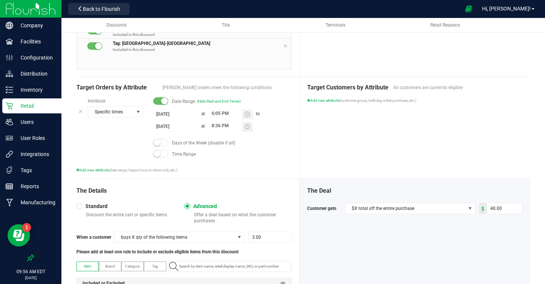
click at [466, 163] on div "Target Customers by Attribute All customers are currently eligible Add new attr…" at bounding box center [415, 128] width 230 height 102
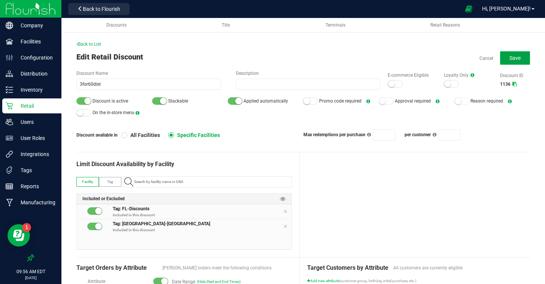
click at [512, 60] on span "Save" at bounding box center [514, 58] width 11 height 6
type input "3"
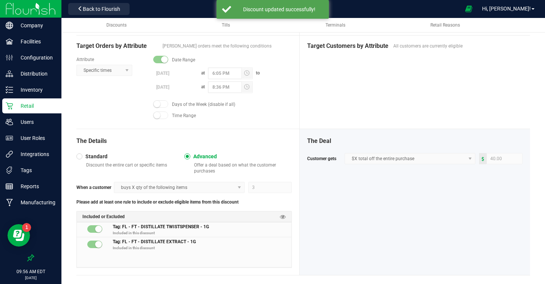
scroll to position [215, 0]
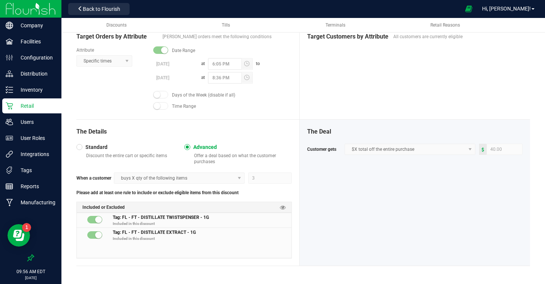
click at [403, 94] on div "Target Customers by Attribute All customers are currently eligible" at bounding box center [415, 72] width 230 height 93
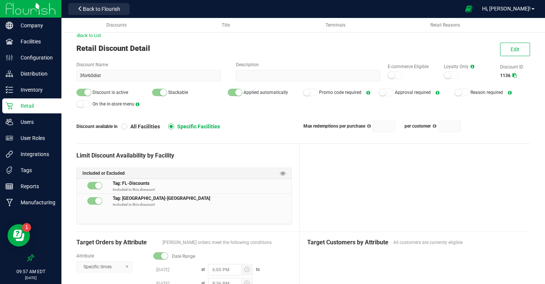
scroll to position [6, 0]
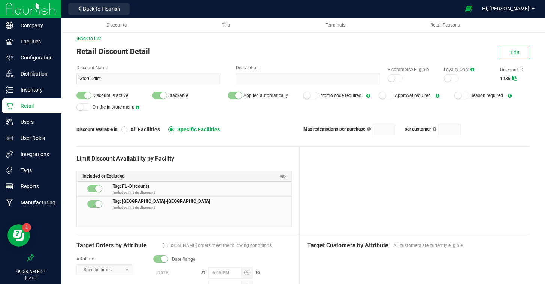
click at [84, 39] on span "Back to List" at bounding box center [88, 38] width 25 height 5
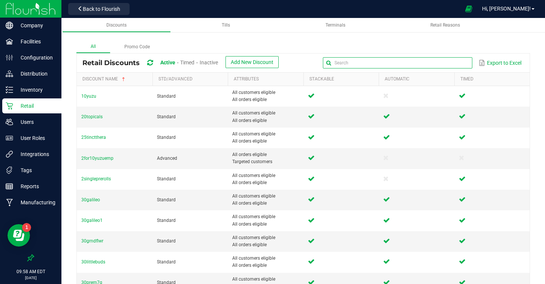
click at [454, 67] on input "text" at bounding box center [397, 62] width 149 height 11
type input "gal"
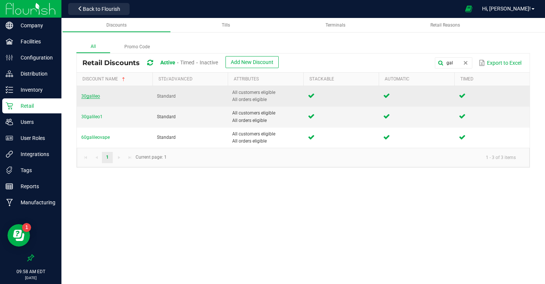
click at [93, 97] on span "30galileo" at bounding box center [90, 96] width 19 height 5
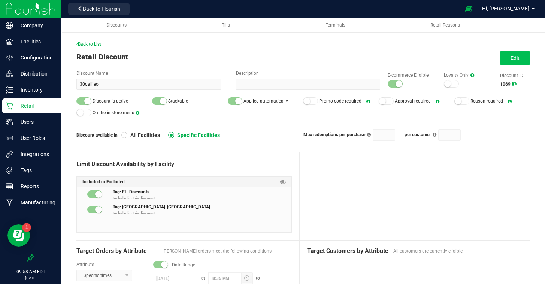
scroll to position [0, 0]
click at [510, 57] on button "Edit" at bounding box center [515, 57] width 30 height 13
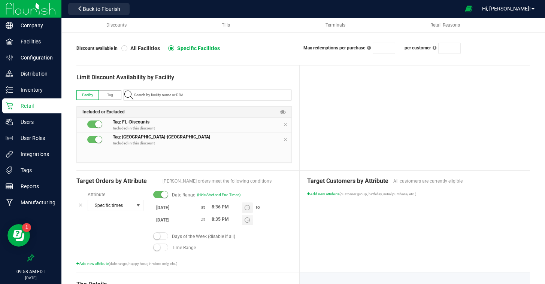
scroll to position [89, 0]
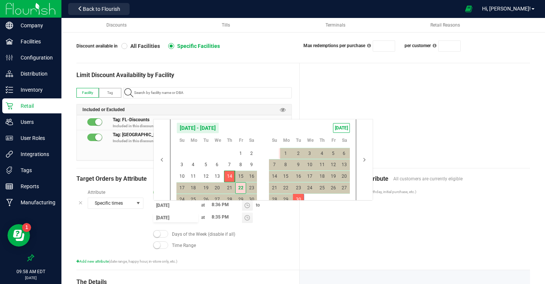
click at [173, 218] on input "9/30/2025" at bounding box center [175, 217] width 45 height 9
click at [182, 197] on span "24" at bounding box center [181, 200] width 11 height 12
type input "8/24/2025"
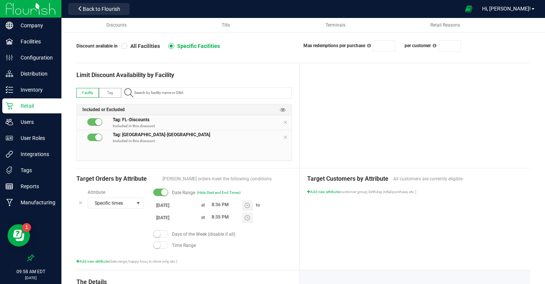
click at [404, 223] on div "Target Customers by Attribute All customers are currently eligible Add new attr…" at bounding box center [415, 220] width 230 height 102
click at [213, 217] on input "8:35 PM" at bounding box center [225, 217] width 34 height 9
type input "6:05 PM"
click at [434, 259] on div "Target Customers by Attribute All customers are currently eligible Add new attr…" at bounding box center [415, 220] width 230 height 102
click at [438, 89] on div at bounding box center [415, 115] width 230 height 105
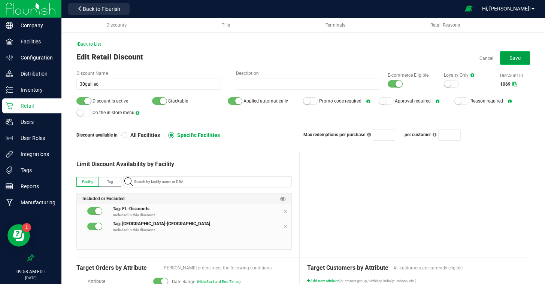
drag, startPoint x: 513, startPoint y: 61, endPoint x: 490, endPoint y: 82, distance: 31.3
click at [513, 61] on button "Save" at bounding box center [515, 57] width 30 height 13
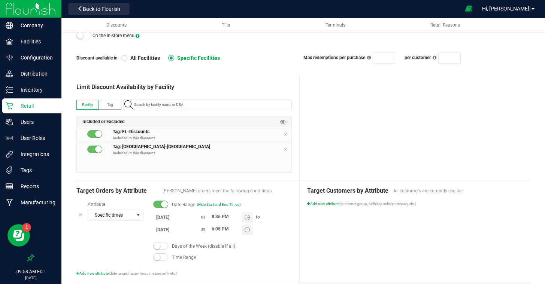
scroll to position [78, 0]
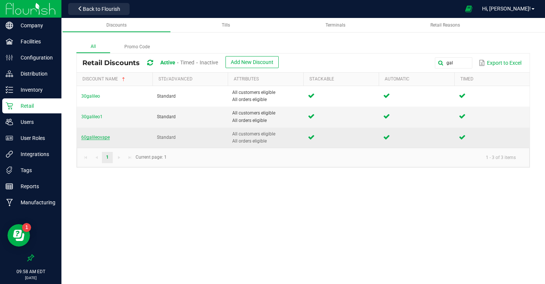
click at [93, 136] on span "60galileovape" at bounding box center [95, 137] width 28 height 5
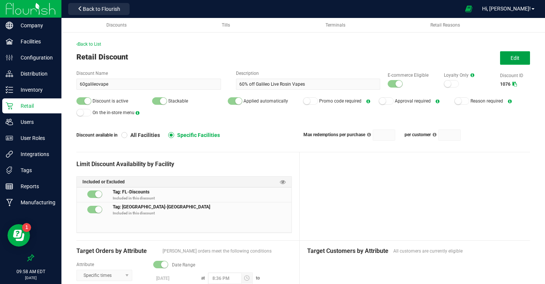
drag, startPoint x: 514, startPoint y: 55, endPoint x: 491, endPoint y: 69, distance: 26.1
click at [514, 55] on span "Edit" at bounding box center [515, 58] width 9 height 6
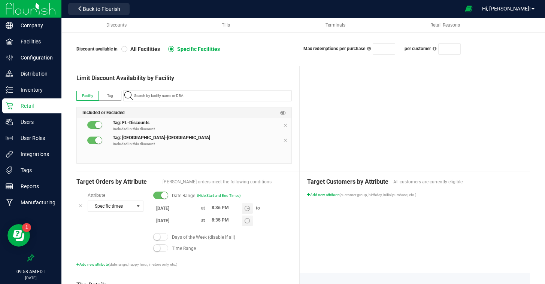
scroll to position [94, 0]
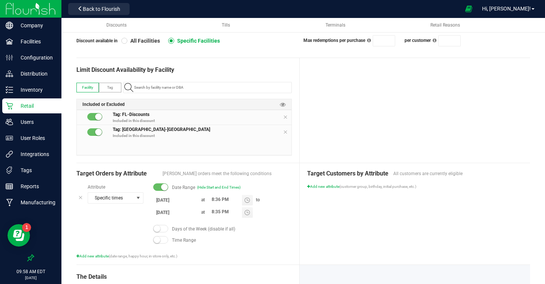
click at [168, 202] on input "8/12/2025" at bounding box center [175, 200] width 45 height 9
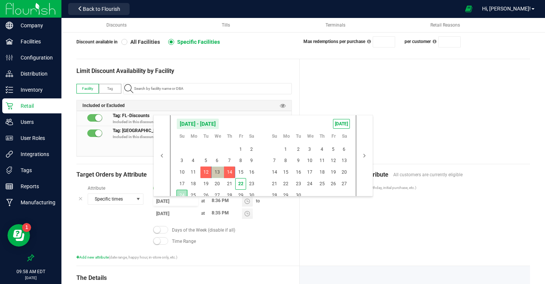
click at [179, 194] on span "24" at bounding box center [181, 196] width 11 height 12
type input "8/24/2025"
click at [201, 193] on span "26" at bounding box center [205, 196] width 11 height 12
type input "8/26/2025"
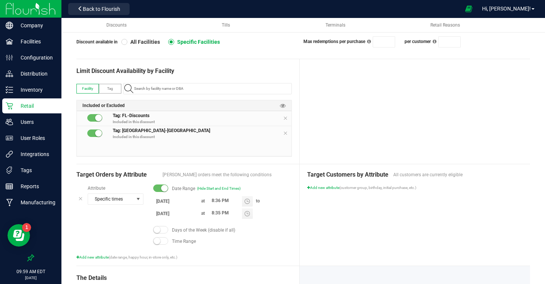
click at [350, 217] on div "Target Customers by Attribute All customers are currently eligible Add new attr…" at bounding box center [415, 215] width 230 height 102
click at [214, 200] on input "8:36 PM" at bounding box center [225, 200] width 34 height 9
click at [300, 218] on div "Target Customers by Attribute All customers are currently eligible Add new attr…" at bounding box center [415, 215] width 230 height 102
click at [226, 202] on input "6:06 AM" at bounding box center [225, 200] width 34 height 9
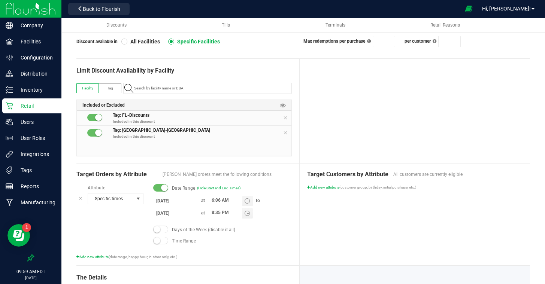
click at [351, 219] on div "Target Customers by Attribute All customers are currently eligible Add new attr…" at bounding box center [415, 215] width 230 height 102
click at [222, 200] on input "6:06 AM" at bounding box center [225, 200] width 34 height 9
type input "6:06 PM"
click at [321, 219] on div "Target Customers by Attribute All customers are currently eligible Add new attr…" at bounding box center [415, 215] width 230 height 102
click at [368, 123] on div at bounding box center [415, 111] width 230 height 105
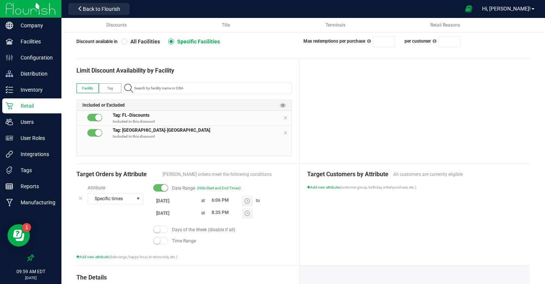
scroll to position [0, 0]
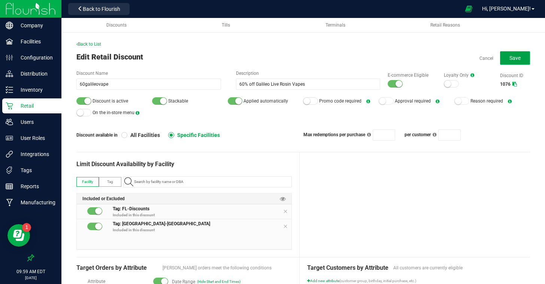
click at [510, 59] on span "Save" at bounding box center [514, 58] width 11 height 6
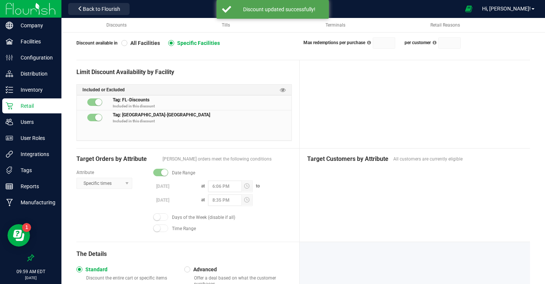
scroll to position [133, 0]
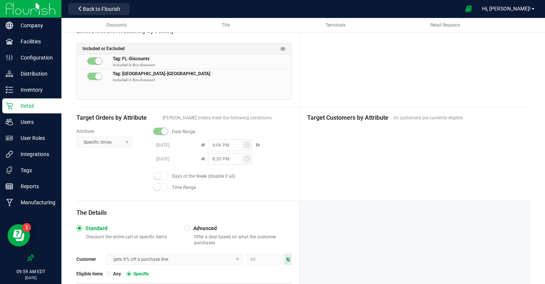
click at [402, 172] on div "Target Customers by Attribute All customers are currently eligible" at bounding box center [415, 154] width 230 height 93
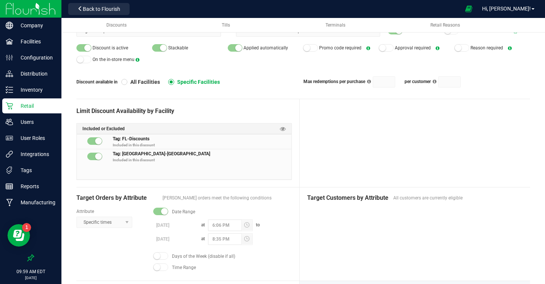
scroll to position [0, 0]
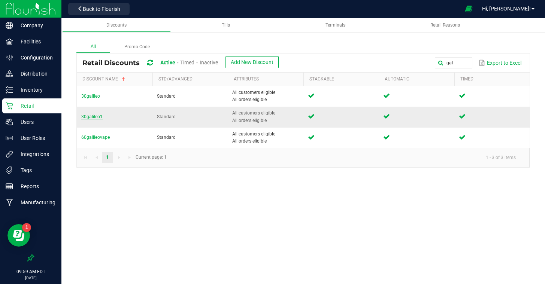
click at [93, 116] on span "30galileo1" at bounding box center [91, 116] width 21 height 5
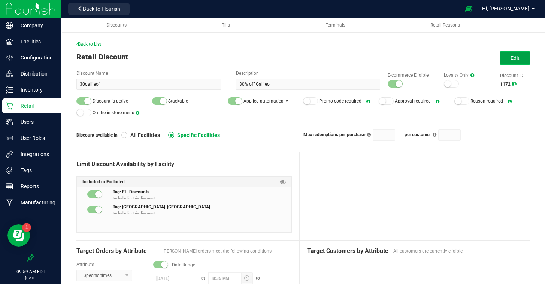
click at [508, 56] on button "Edit" at bounding box center [515, 57] width 30 height 13
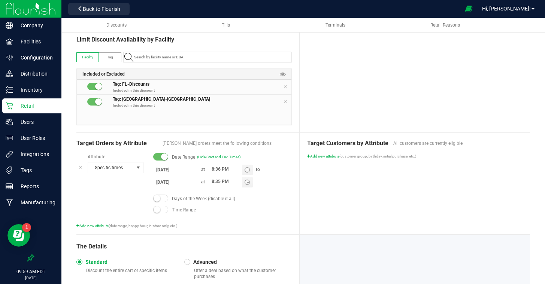
scroll to position [127, 0]
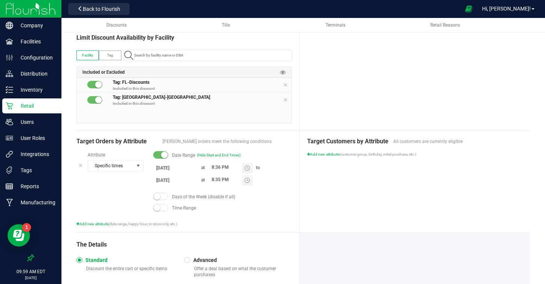
click at [176, 167] on input "8/12/2025" at bounding box center [175, 167] width 45 height 9
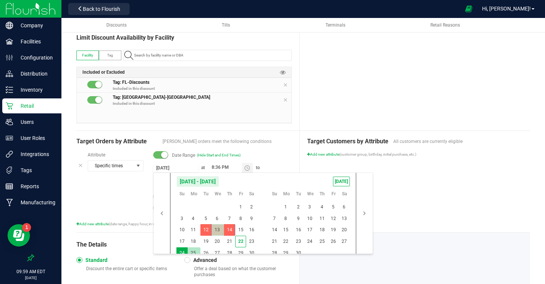
drag, startPoint x: 179, startPoint y: 249, endPoint x: 194, endPoint y: 249, distance: 15.0
click at [180, 249] on span "24" at bounding box center [181, 254] width 11 height 12
type input "8/24/2025"
click at [207, 249] on span "26" at bounding box center [205, 254] width 11 height 12
type input "8/26/2025"
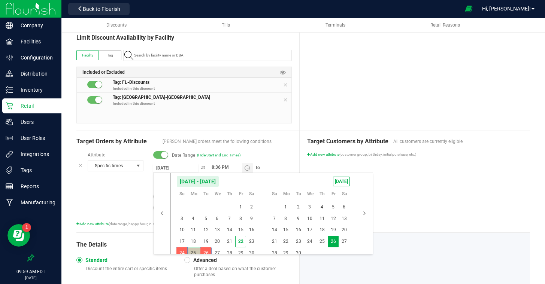
click at [420, 226] on div "Target Customers by Attribute All customers are currently eligible Add new attr…" at bounding box center [415, 182] width 230 height 102
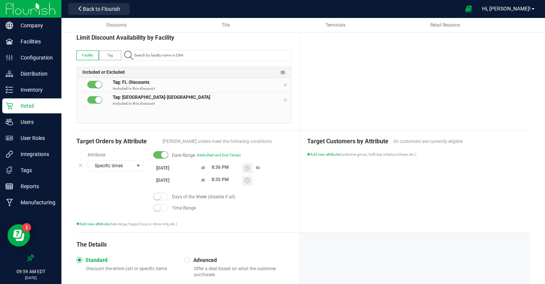
scroll to position [126, 0]
click at [214, 170] on input "8:36 PM" at bounding box center [225, 167] width 34 height 9
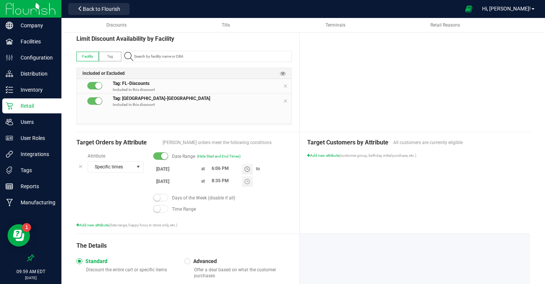
type input "6:06 PM"
click at [365, 194] on div "Target Customers by Attribute All customers are currently eligible Add new attr…" at bounding box center [415, 183] width 230 height 102
click at [373, 93] on div at bounding box center [415, 79] width 230 height 105
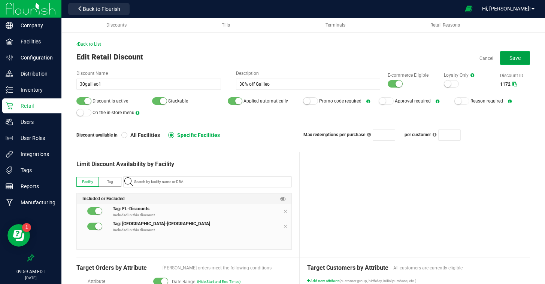
drag, startPoint x: 512, startPoint y: 63, endPoint x: 490, endPoint y: 82, distance: 29.5
click at [512, 63] on button "Save" at bounding box center [515, 57] width 30 height 13
